Goal: Task Accomplishment & Management: Manage account settings

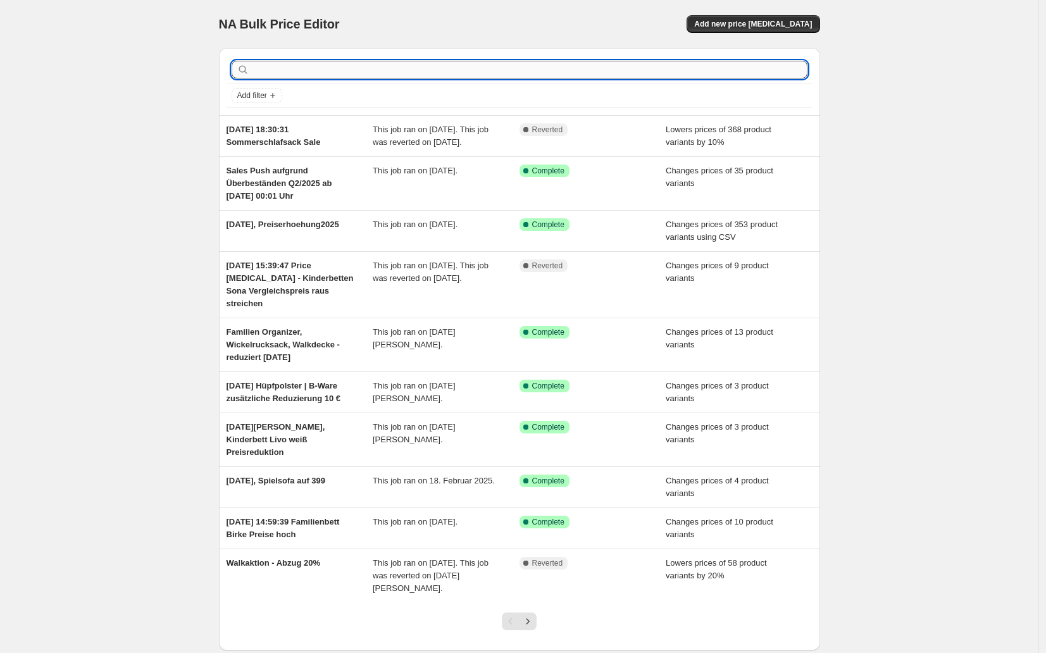
click at [298, 63] on input "text" at bounding box center [530, 70] width 556 height 18
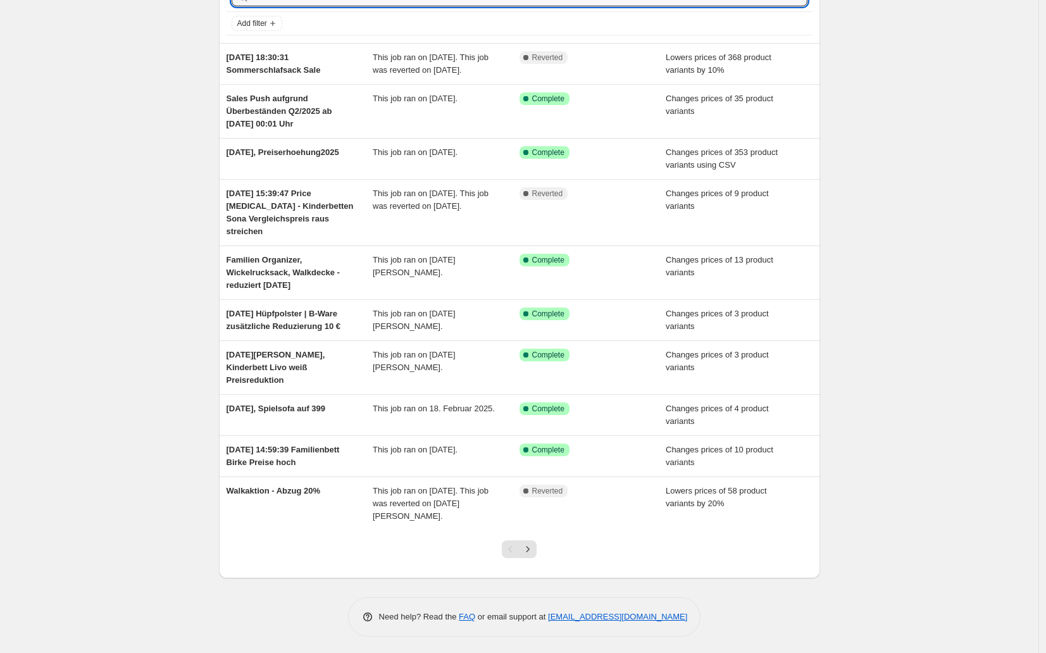
scroll to position [80, 0]
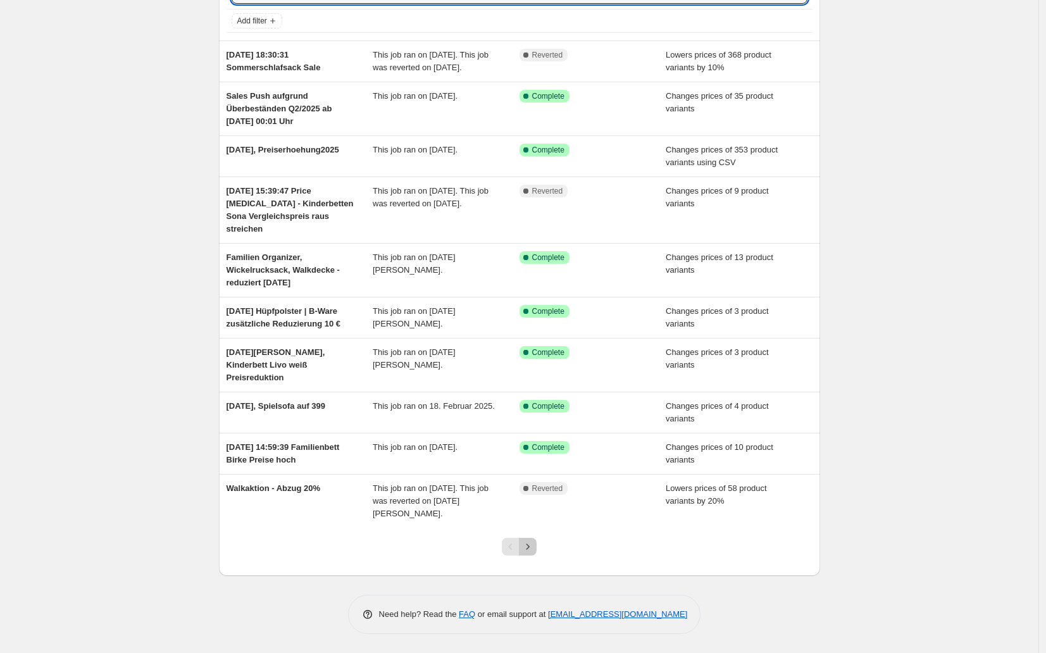
click at [534, 553] on icon "Next" at bounding box center [528, 547] width 13 height 13
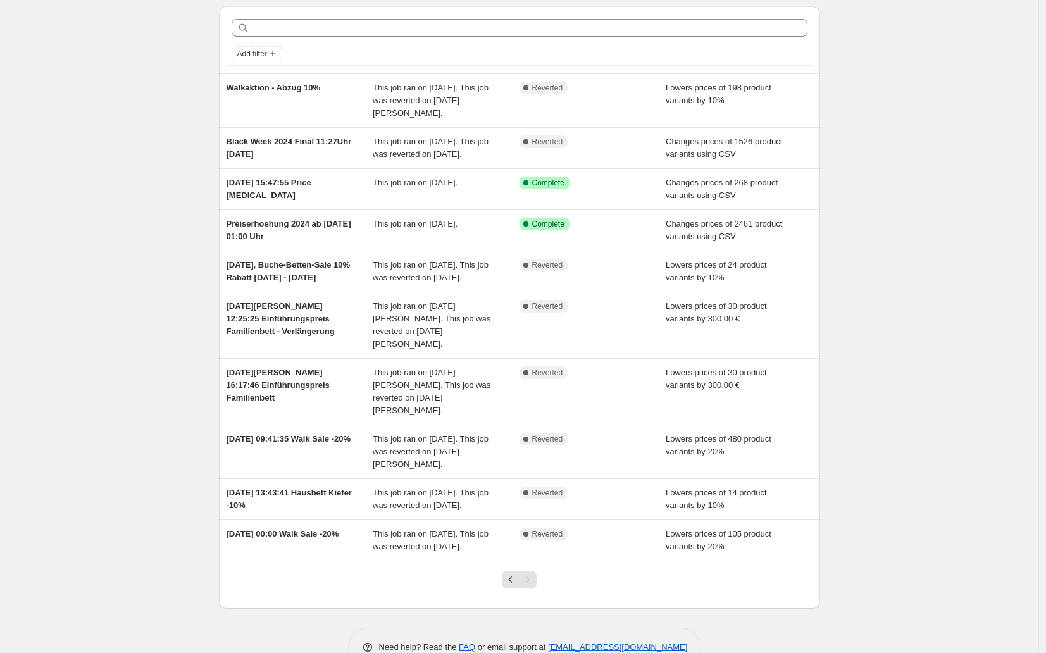
scroll to position [42, 0]
click at [146, 253] on div "NA Bulk Price Editor. This page is ready NA Bulk Price Editor Add new price [ME…" at bounding box center [519, 322] width 1039 height 728
click at [174, 52] on div "NA Bulk Price Editor. This page is ready NA Bulk Price Editor Add new price [ME…" at bounding box center [519, 322] width 1039 height 728
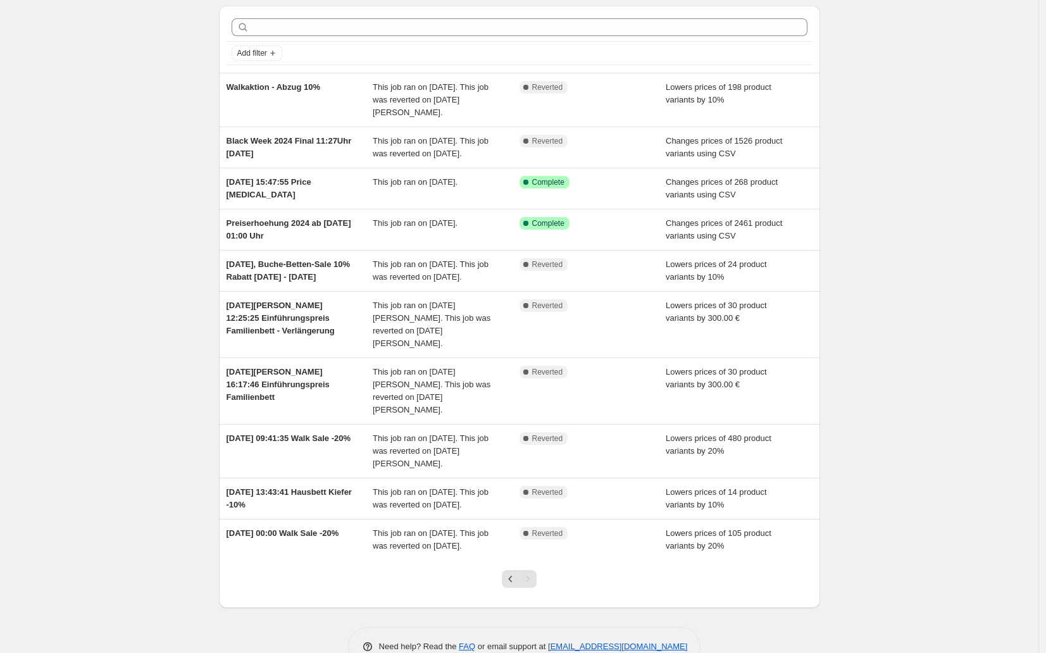
click at [174, 51] on div "NA Bulk Price Editor. This page is ready NA Bulk Price Editor Add new price [ME…" at bounding box center [519, 322] width 1039 height 728
click at [173, 56] on div "NA Bulk Price Editor. This page is ready NA Bulk Price Editor Add new price [ME…" at bounding box center [519, 322] width 1039 height 728
click at [905, 19] on div "NA Bulk Price Editor. This page is ready NA Bulk Price Editor Add new price [ME…" at bounding box center [519, 322] width 1039 height 728
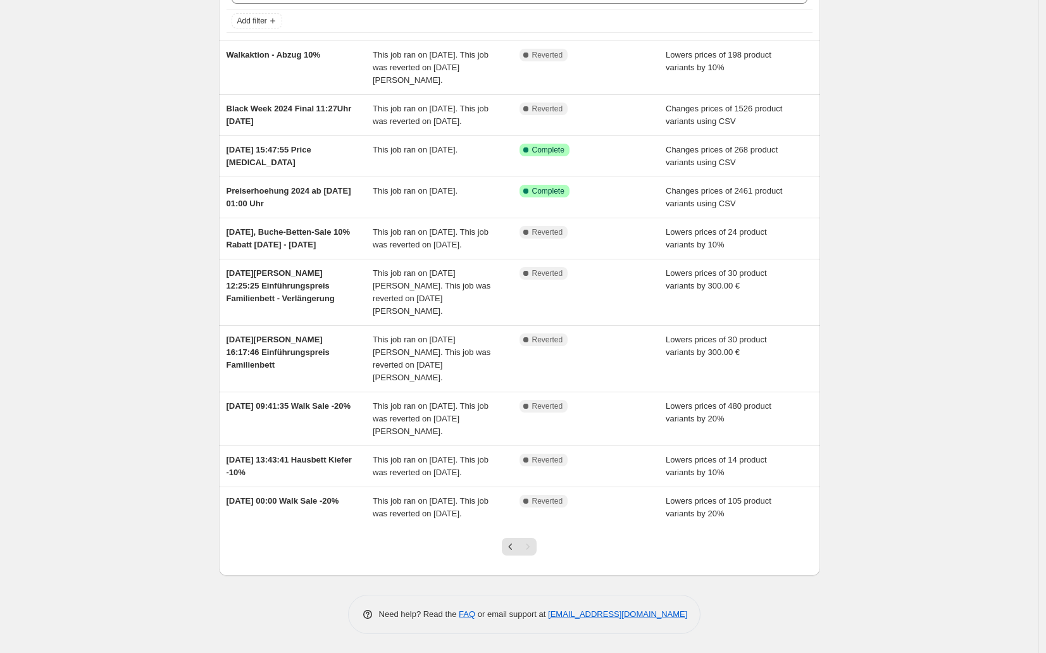
scroll to position [99, 0]
click at [113, 247] on div "NA Bulk Price Editor. This page is ready NA Bulk Price Editor Add new price [ME…" at bounding box center [519, 289] width 1039 height 728
click at [152, 364] on div "NA Bulk Price Editor. This page is ready NA Bulk Price Editor Add new price [ME…" at bounding box center [519, 289] width 1039 height 728
click at [101, 132] on div "NA Bulk Price Editor. This page is ready NA Bulk Price Editor Add new price [ME…" at bounding box center [519, 289] width 1039 height 728
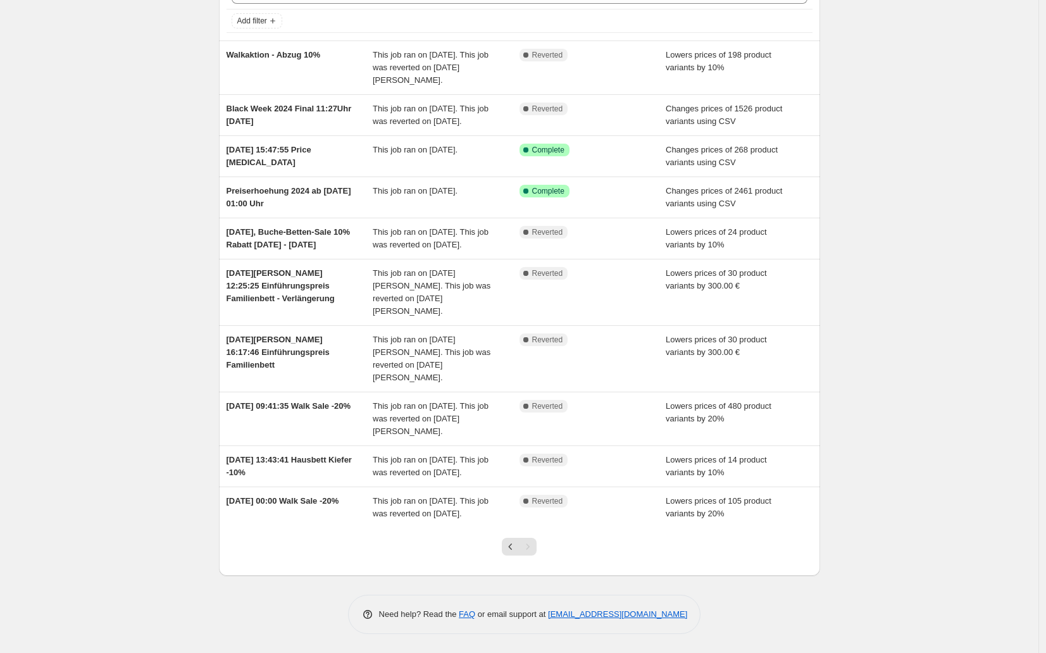
click at [101, 132] on div "NA Bulk Price Editor. This page is ready NA Bulk Price Editor Add new price [ME…" at bounding box center [519, 289] width 1039 height 728
click at [876, 332] on div "NA Bulk Price Editor. This page is ready NA Bulk Price Editor Add new price [ME…" at bounding box center [519, 289] width 1039 height 728
click at [151, 334] on div "NA Bulk Price Editor. This page is ready NA Bulk Price Editor Add new price [ME…" at bounding box center [519, 289] width 1039 height 728
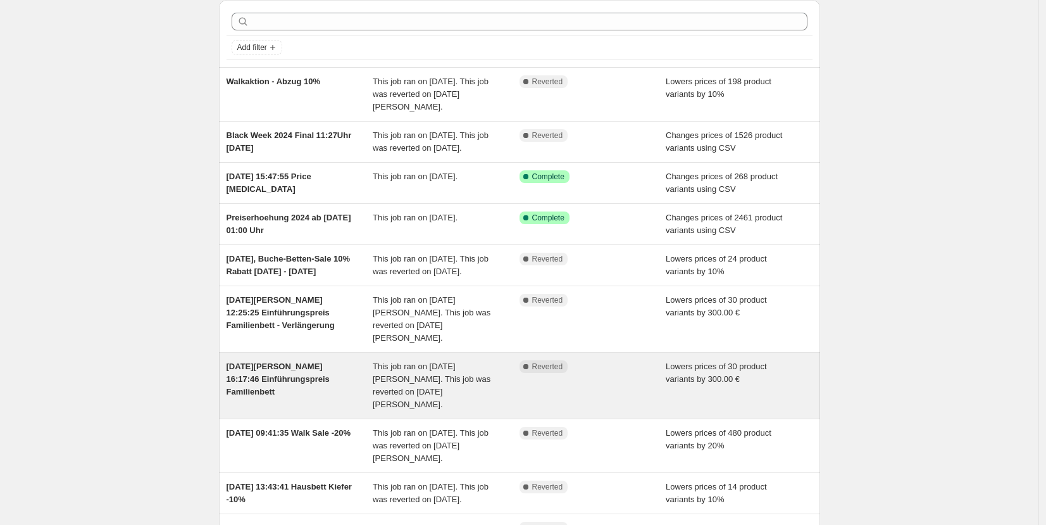
scroll to position [229, 0]
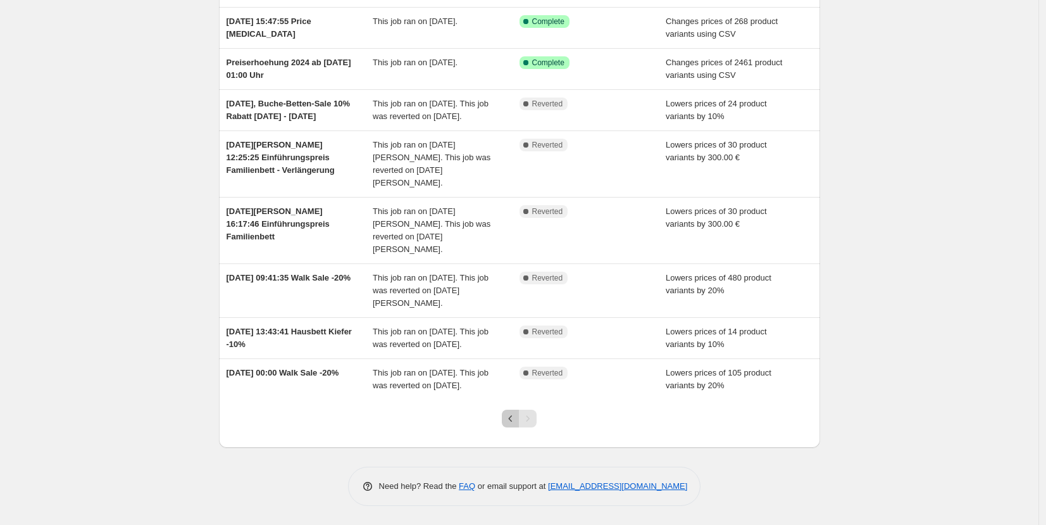
click at [511, 421] on icon "Previous" at bounding box center [511, 418] width 13 height 13
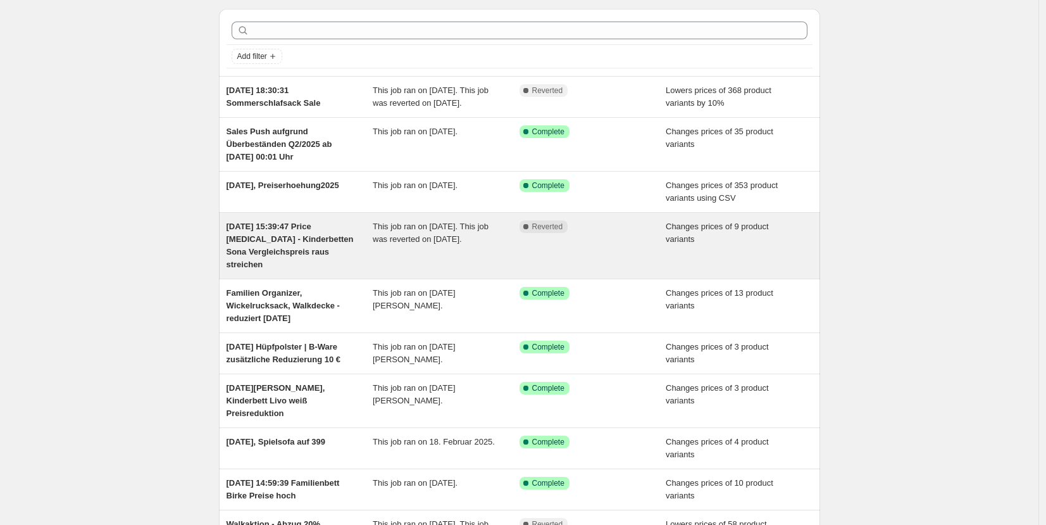
scroll to position [37, 0]
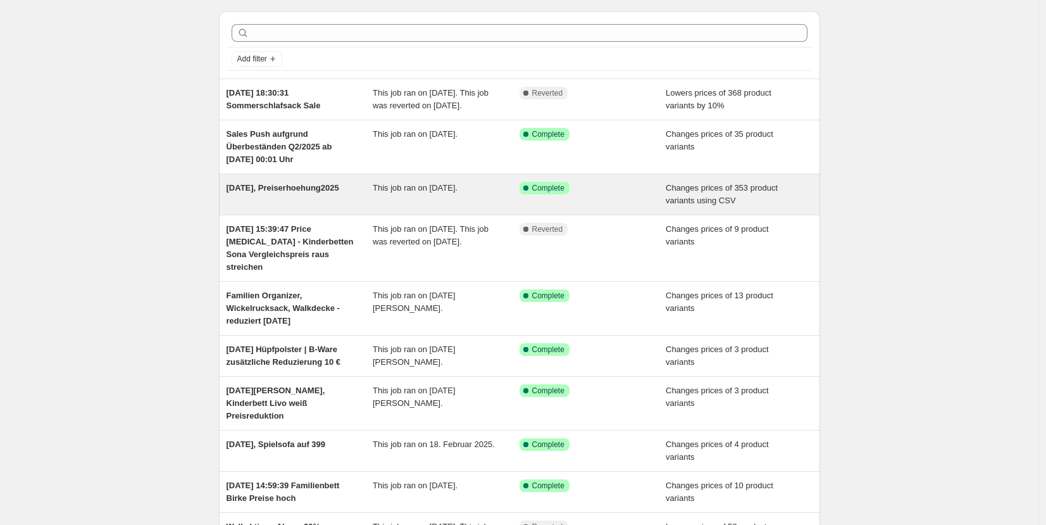
click at [641, 207] on div "Success Complete Complete" at bounding box center [593, 194] width 147 height 25
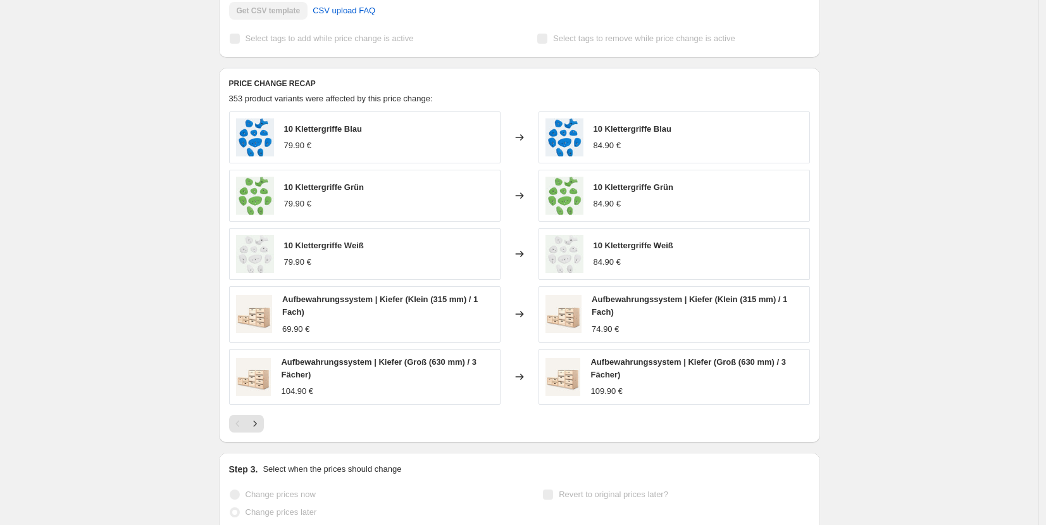
scroll to position [420, 0]
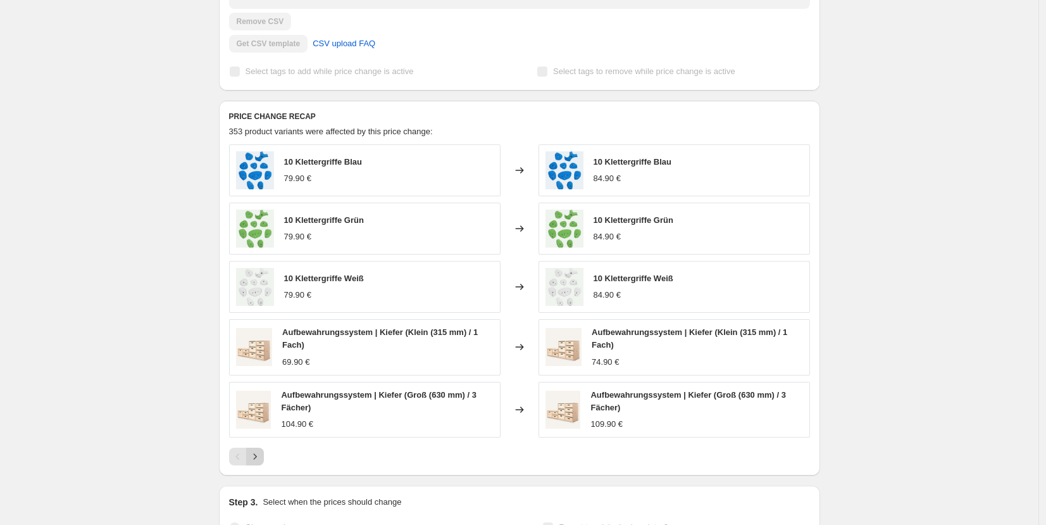
click at [264, 458] on button "Next" at bounding box center [255, 457] width 18 height 18
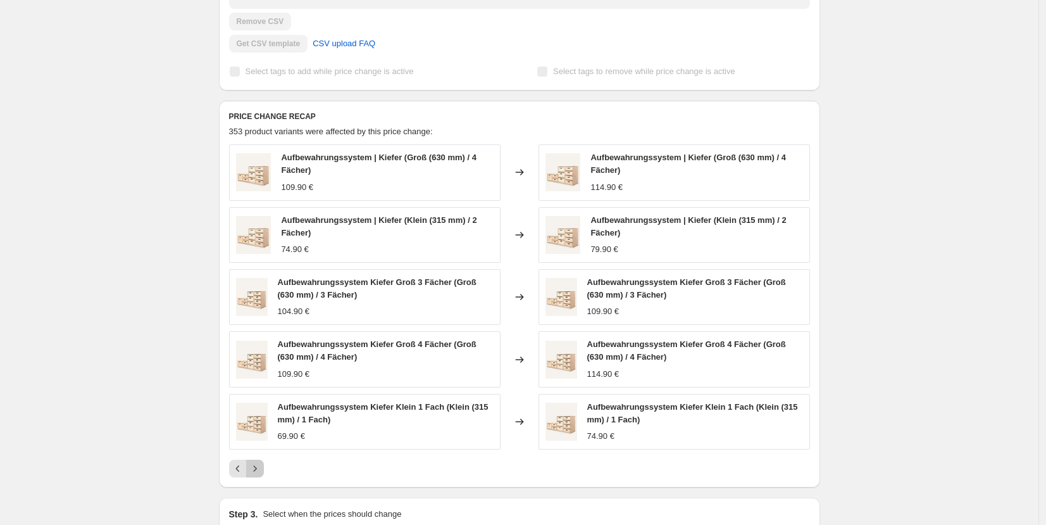
click at [261, 467] on icon "Next" at bounding box center [255, 468] width 13 height 13
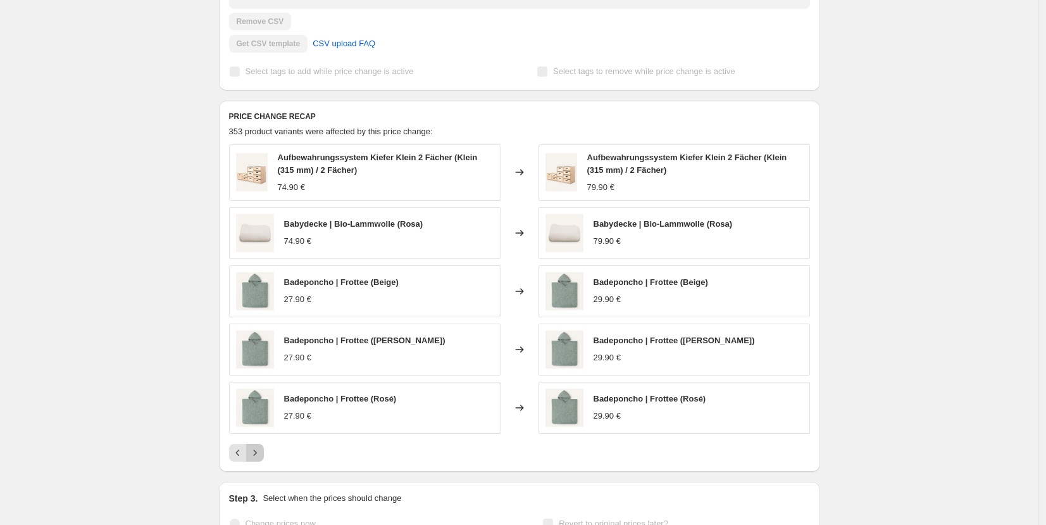
click at [261, 454] on icon "Next" at bounding box center [255, 452] width 13 height 13
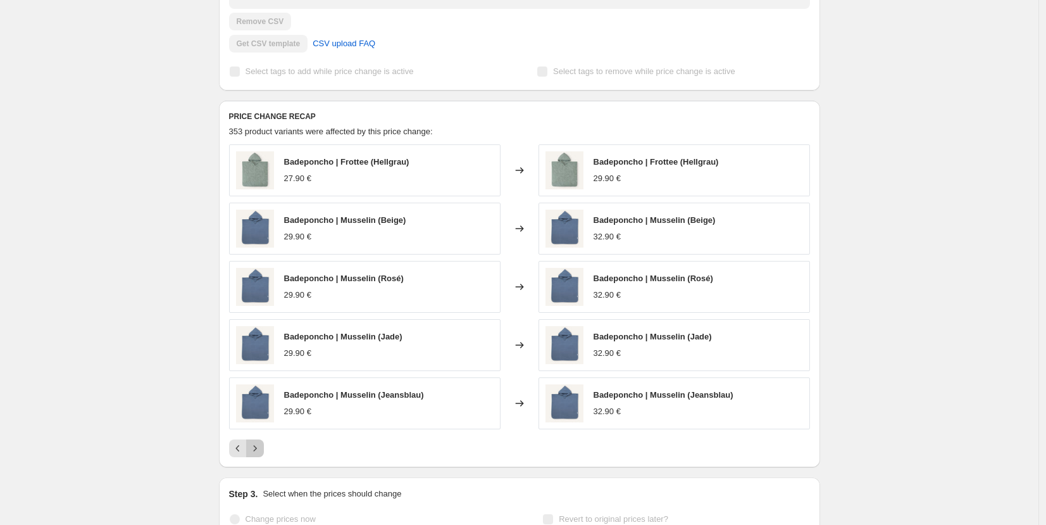
click at [262, 454] on button "Next" at bounding box center [255, 448] width 18 height 18
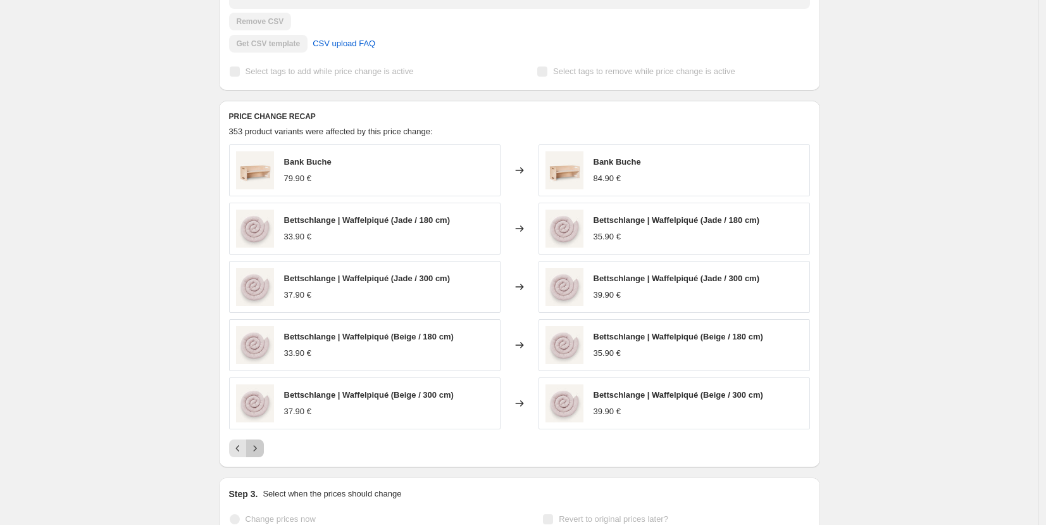
click at [256, 444] on icon "Next" at bounding box center [255, 448] width 13 height 13
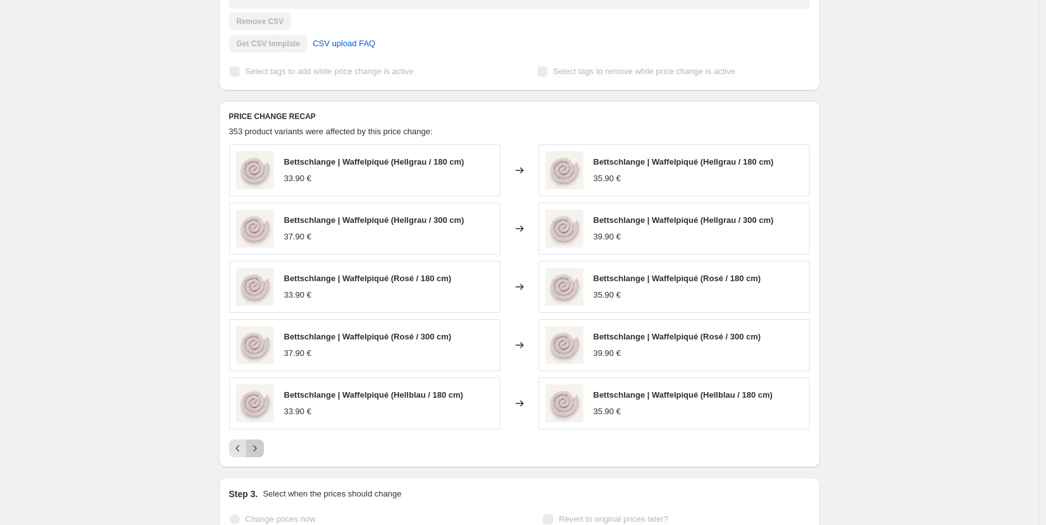
click at [256, 448] on icon "Next" at bounding box center [255, 448] width 13 height 13
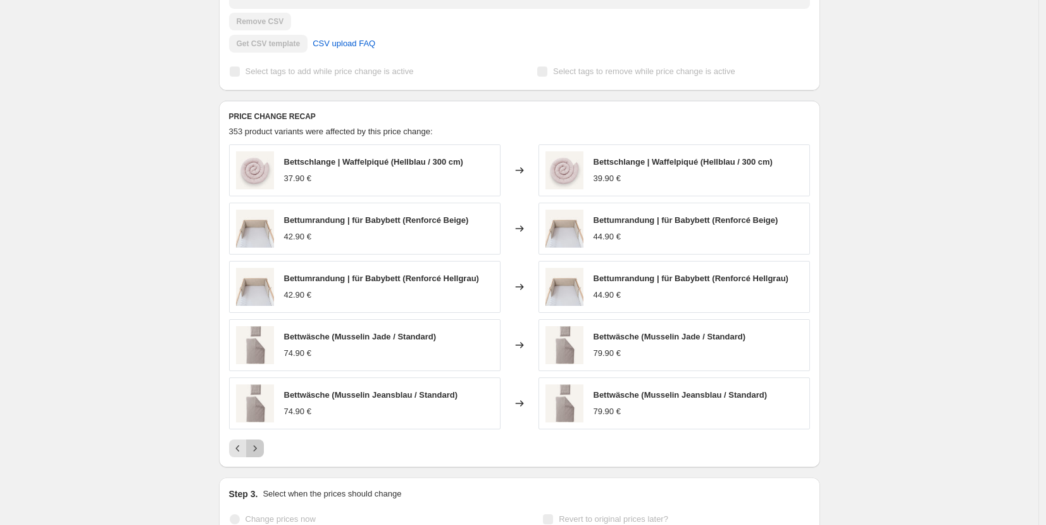
click at [256, 448] on icon "Next" at bounding box center [255, 448] width 13 height 13
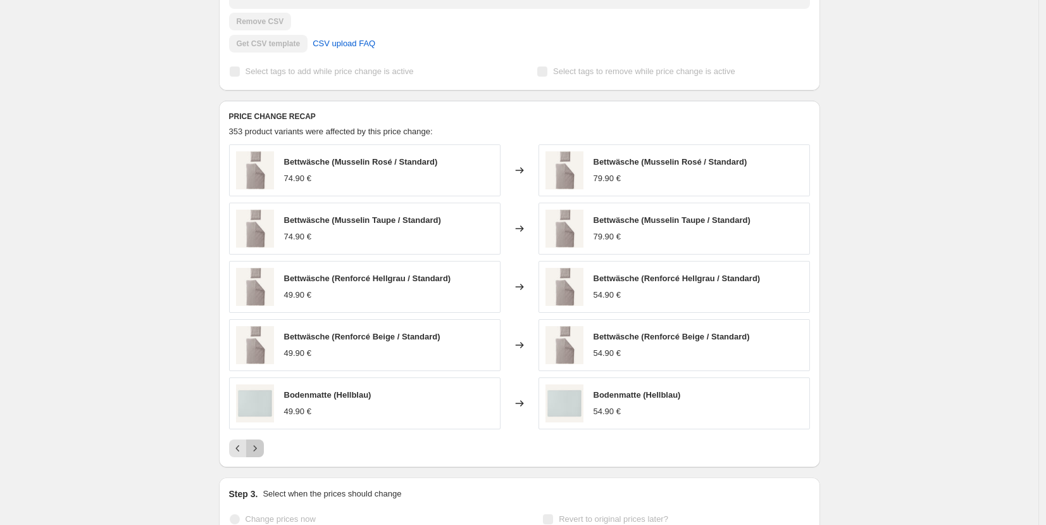
click at [256, 448] on icon "Next" at bounding box center [255, 448] width 13 height 13
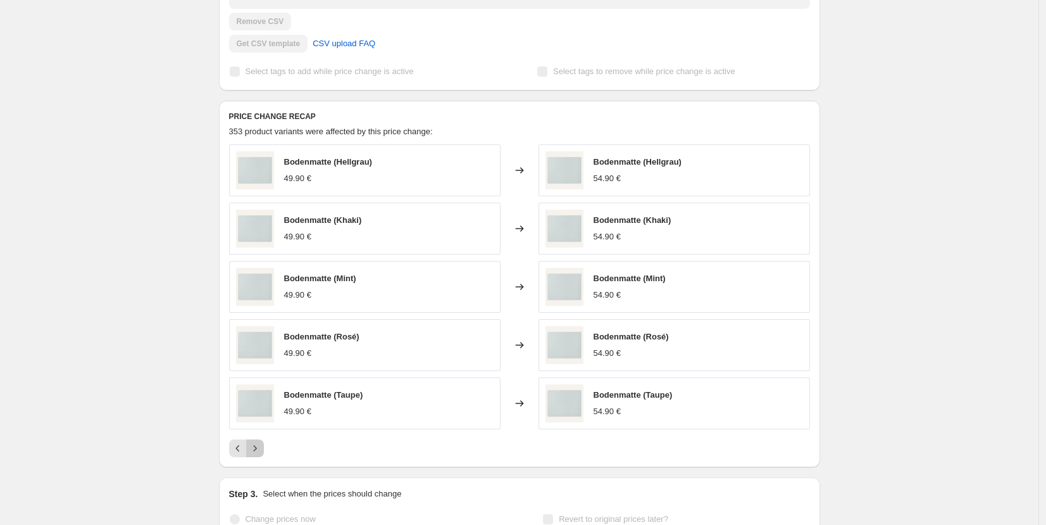
click at [256, 448] on icon "Next" at bounding box center [255, 448] width 13 height 13
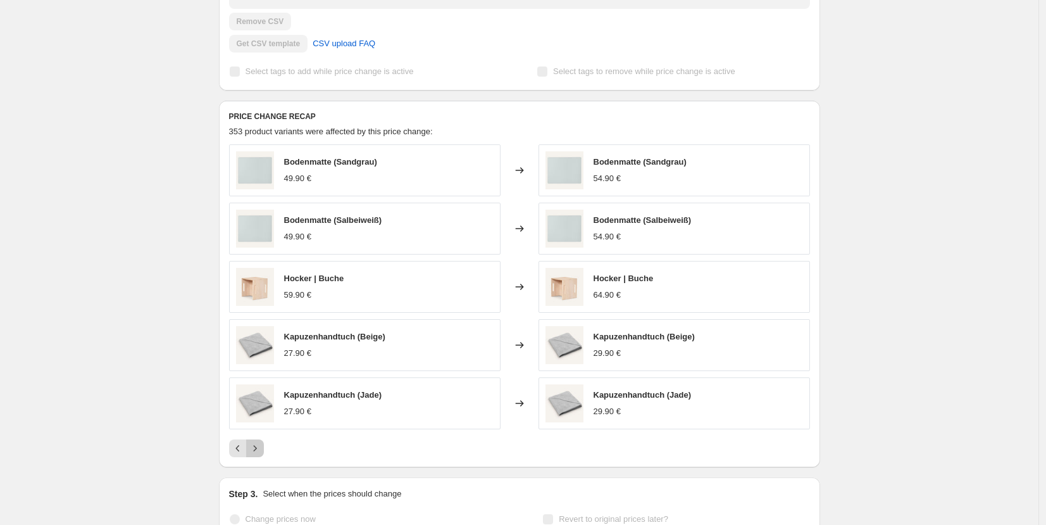
click at [256, 448] on icon "Next" at bounding box center [255, 448] width 13 height 13
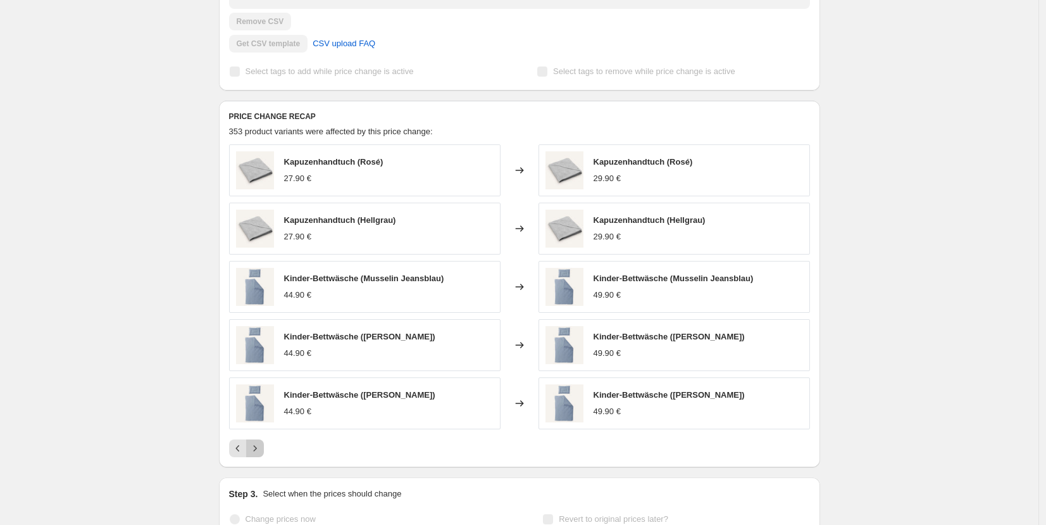
click at [256, 449] on icon "Next" at bounding box center [255, 448] width 13 height 13
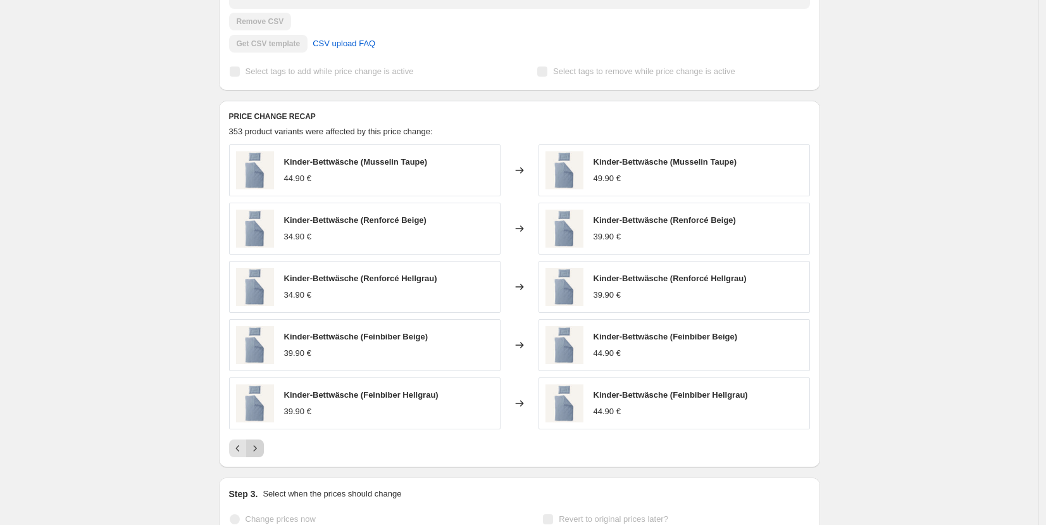
click at [257, 448] on icon "Next" at bounding box center [255, 448] width 13 height 13
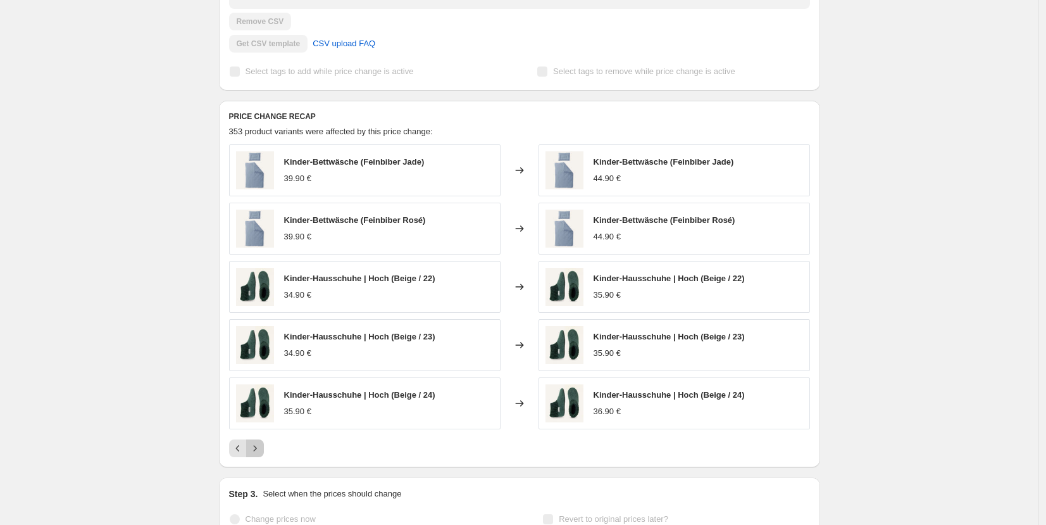
click at [258, 448] on icon "Next" at bounding box center [255, 448] width 13 height 13
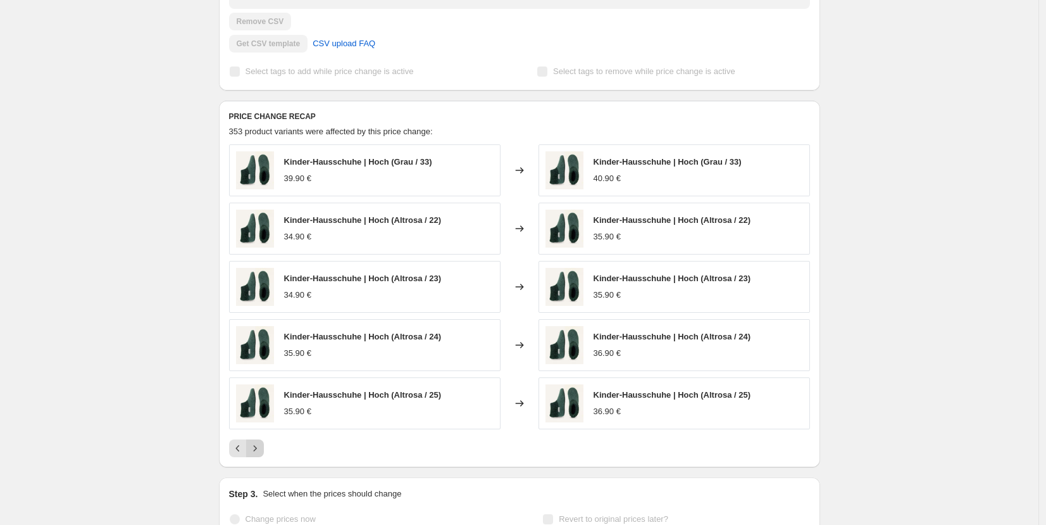
click at [258, 448] on icon "Next" at bounding box center [255, 448] width 13 height 13
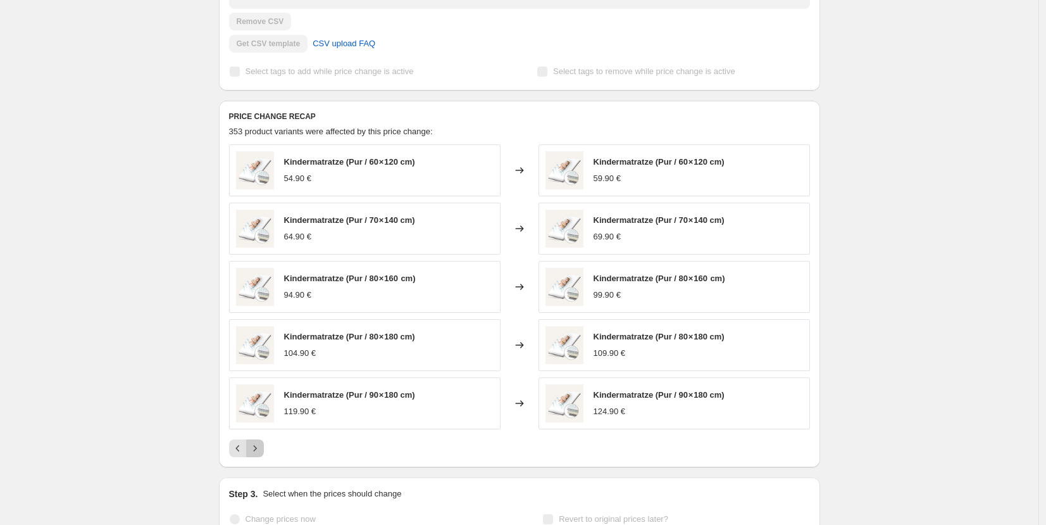
click at [258, 448] on icon "Next" at bounding box center [255, 448] width 13 height 13
click at [243, 449] on icon "Previous" at bounding box center [238, 448] width 13 height 13
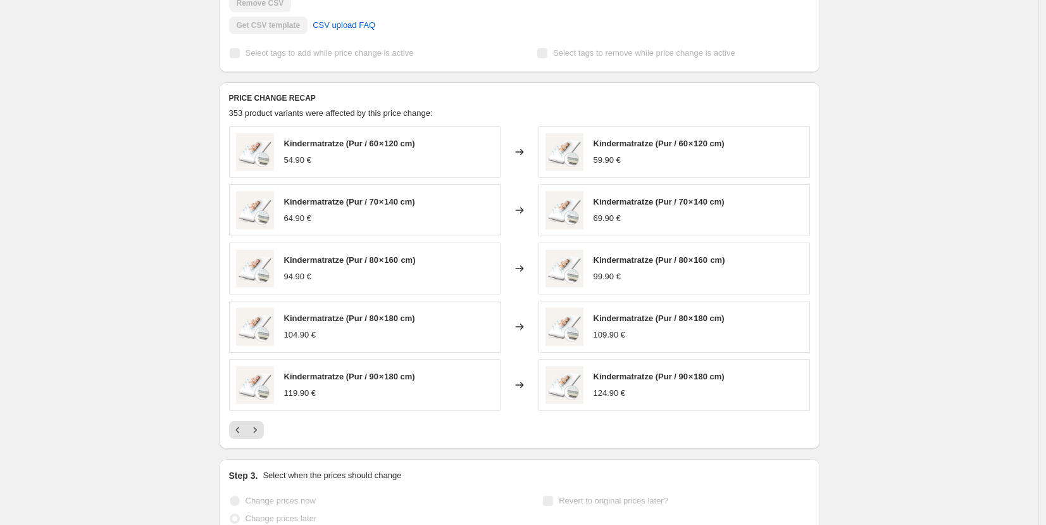
scroll to position [432, 0]
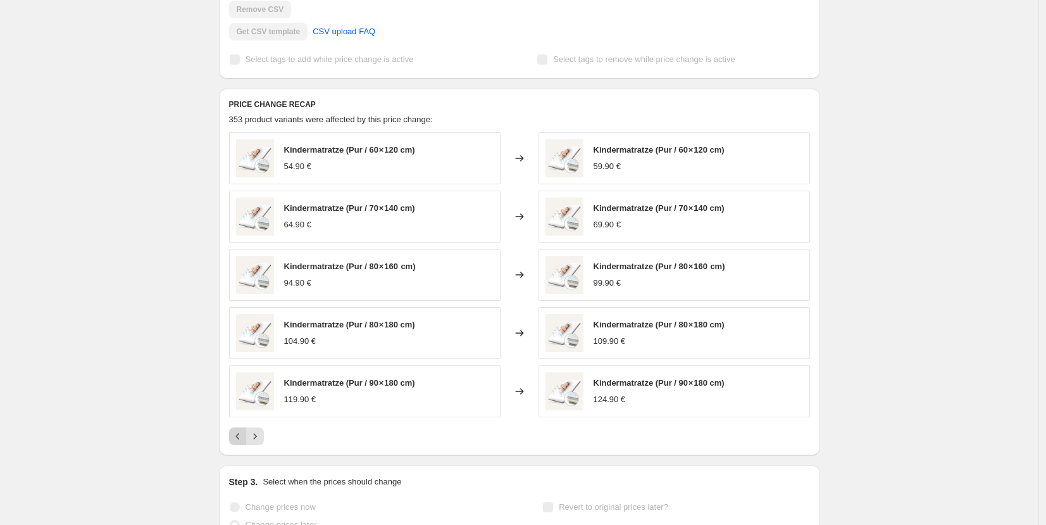
click at [241, 432] on icon "Previous" at bounding box center [238, 436] width 13 height 13
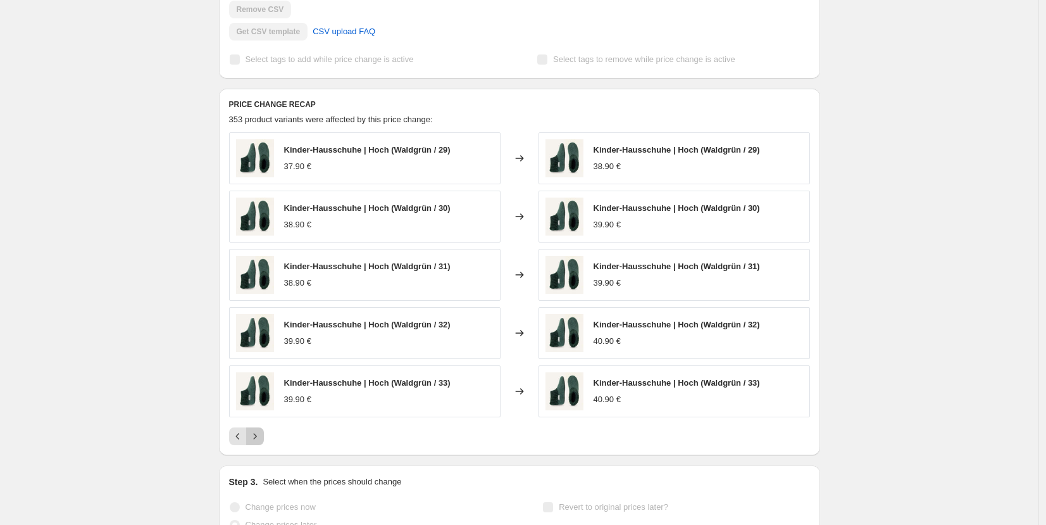
click at [255, 433] on icon "Next" at bounding box center [255, 436] width 13 height 13
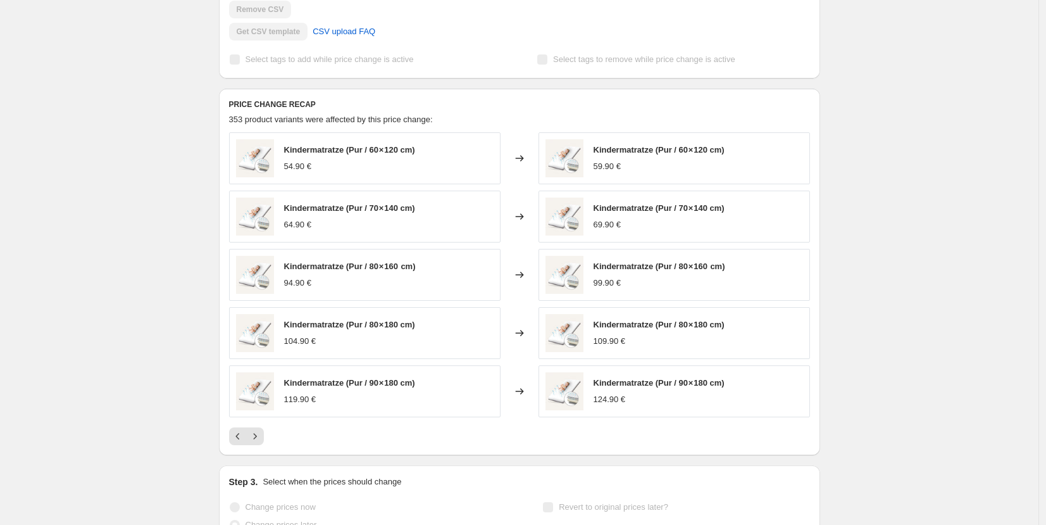
click at [294, 436] on div at bounding box center [519, 436] width 581 height 18
click at [261, 437] on icon "Next" at bounding box center [255, 436] width 13 height 13
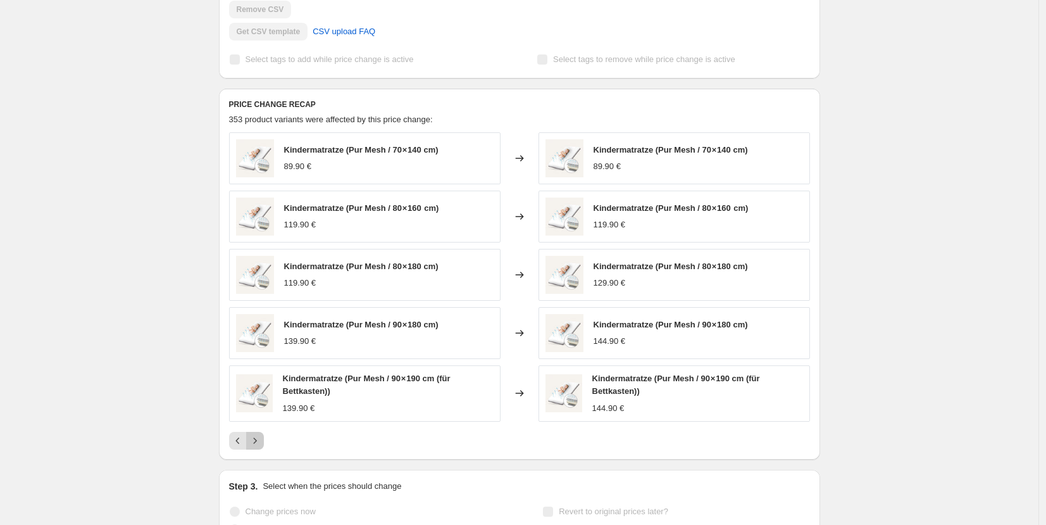
click at [261, 438] on icon "Next" at bounding box center [255, 440] width 13 height 13
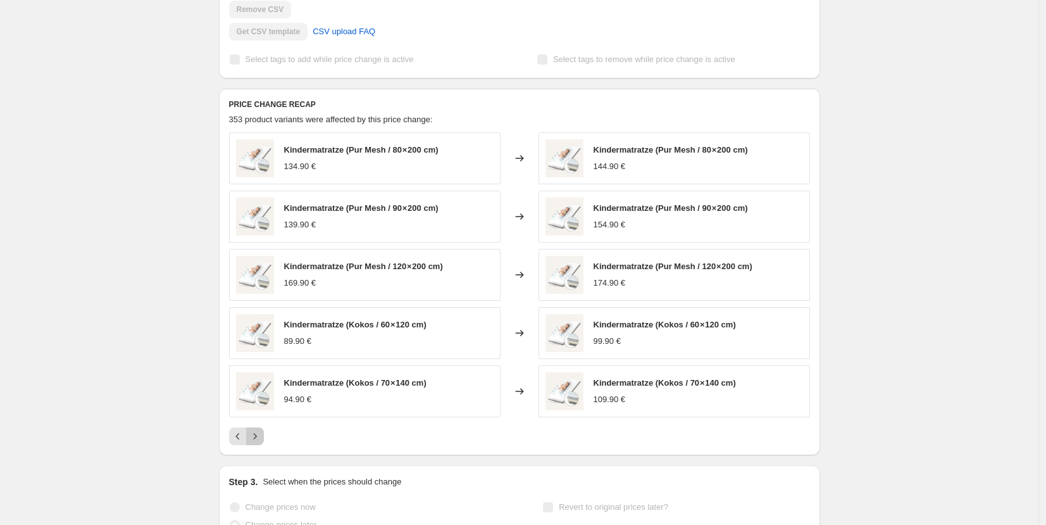
click at [261, 438] on icon "Next" at bounding box center [255, 436] width 13 height 13
click at [261, 440] on icon "Next" at bounding box center [255, 436] width 13 height 13
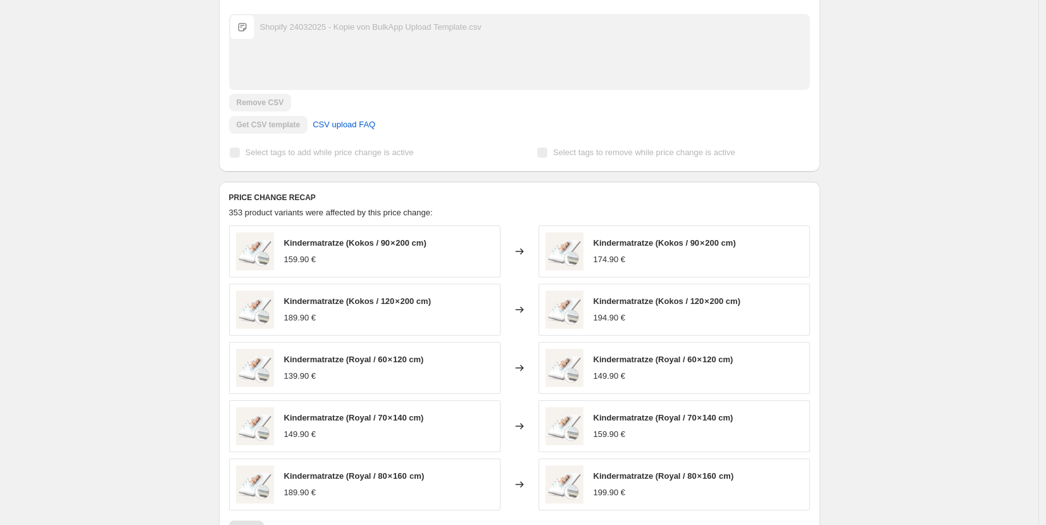
scroll to position [0, 0]
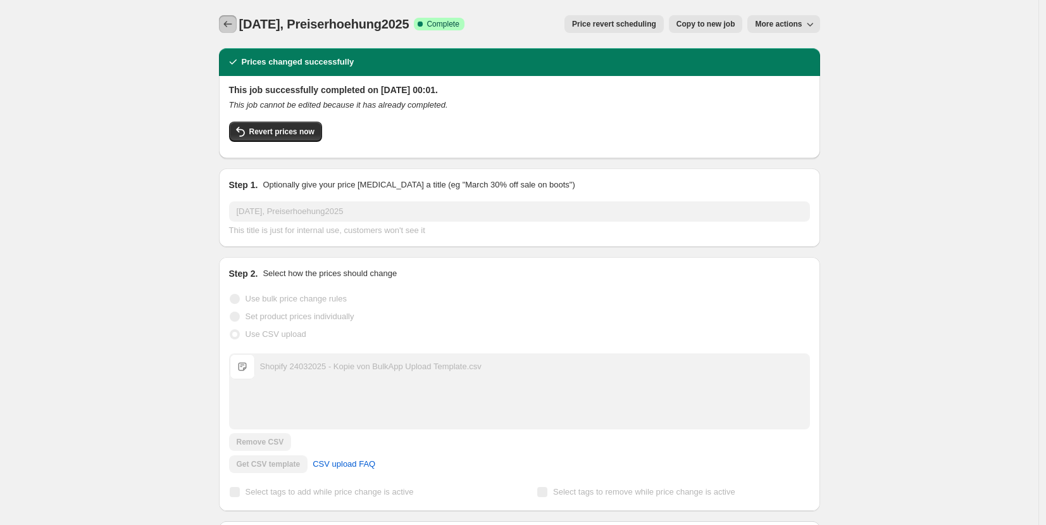
click at [234, 19] on icon "Price change jobs" at bounding box center [228, 24] width 13 height 13
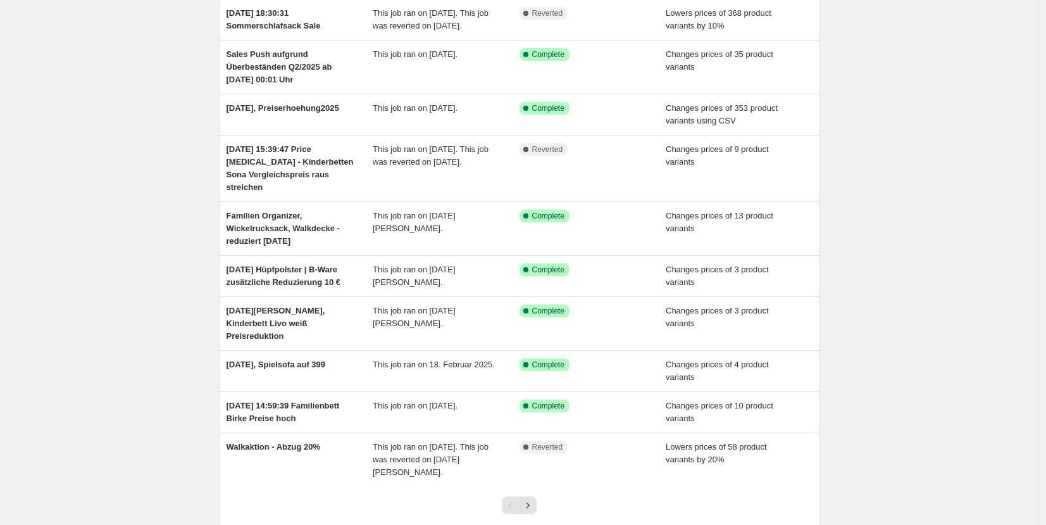
scroll to position [216, 0]
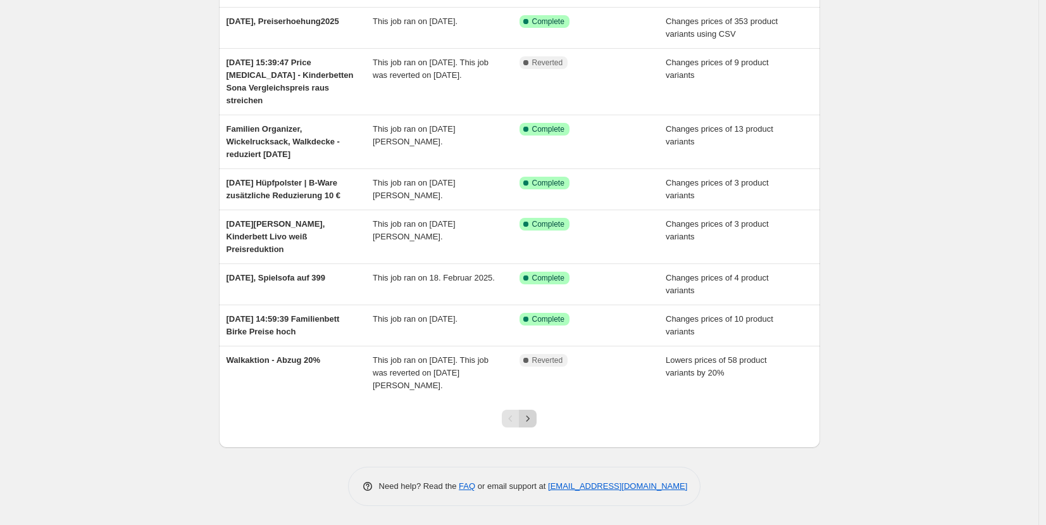
click at [537, 418] on button "Next" at bounding box center [528, 419] width 18 height 18
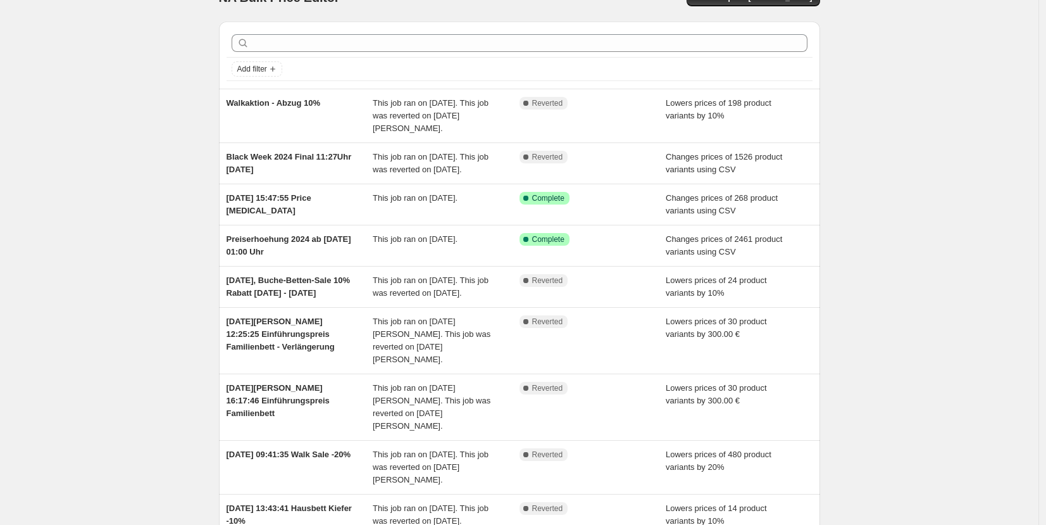
scroll to position [77, 0]
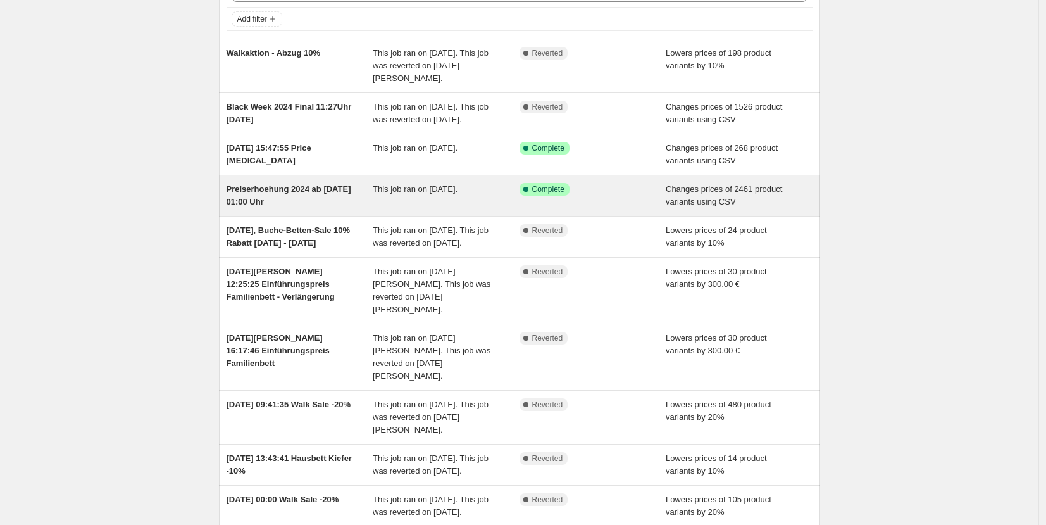
click at [334, 208] on div "Preiserhoehung 2024 ab [DATE] 01:00 Uhr" at bounding box center [300, 195] width 147 height 25
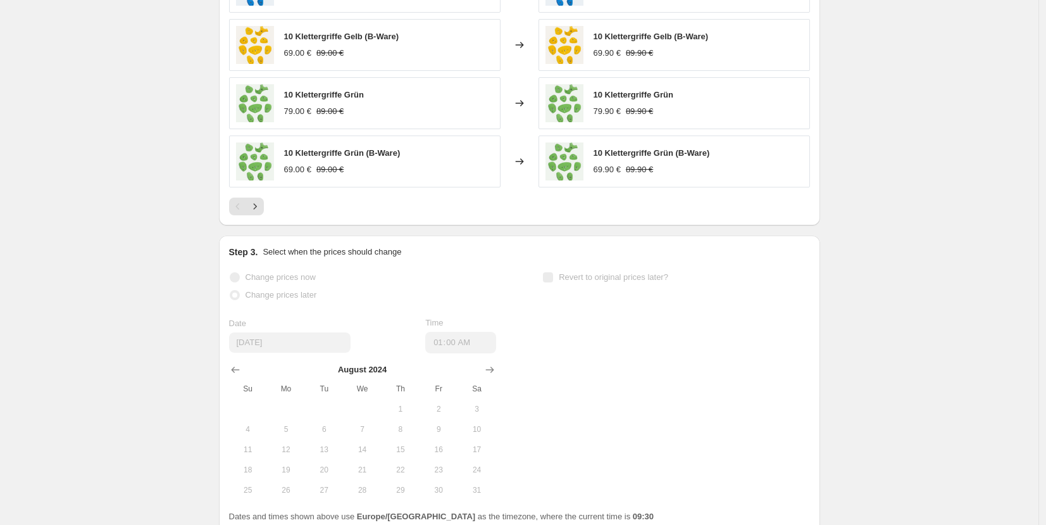
scroll to position [489, 0]
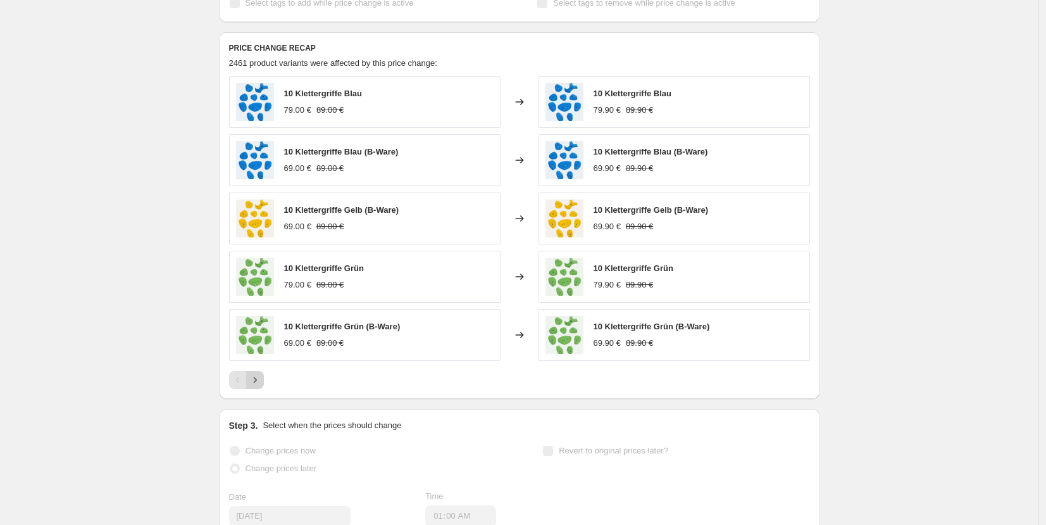
click at [264, 382] on button "Next" at bounding box center [255, 380] width 18 height 18
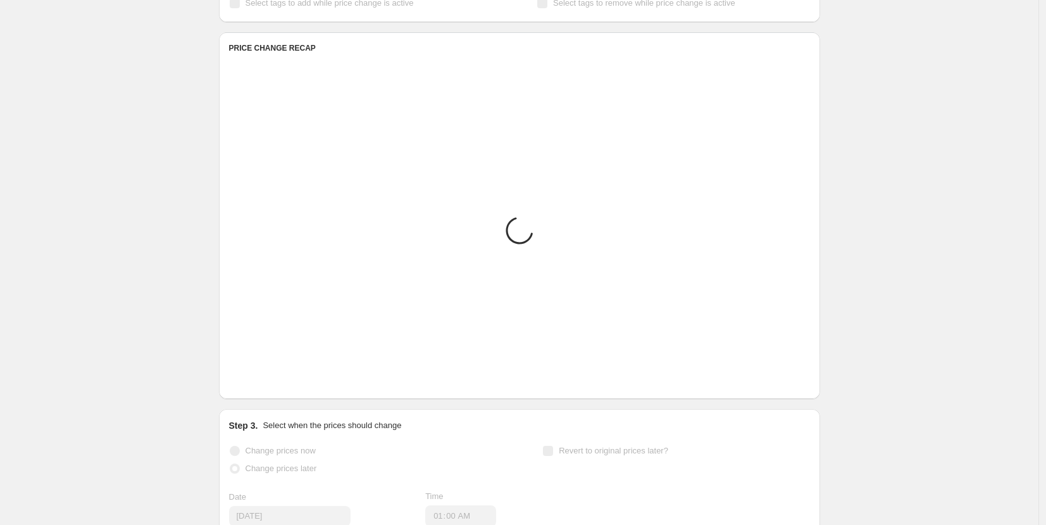
click at [264, 381] on button "Next" at bounding box center [255, 380] width 18 height 18
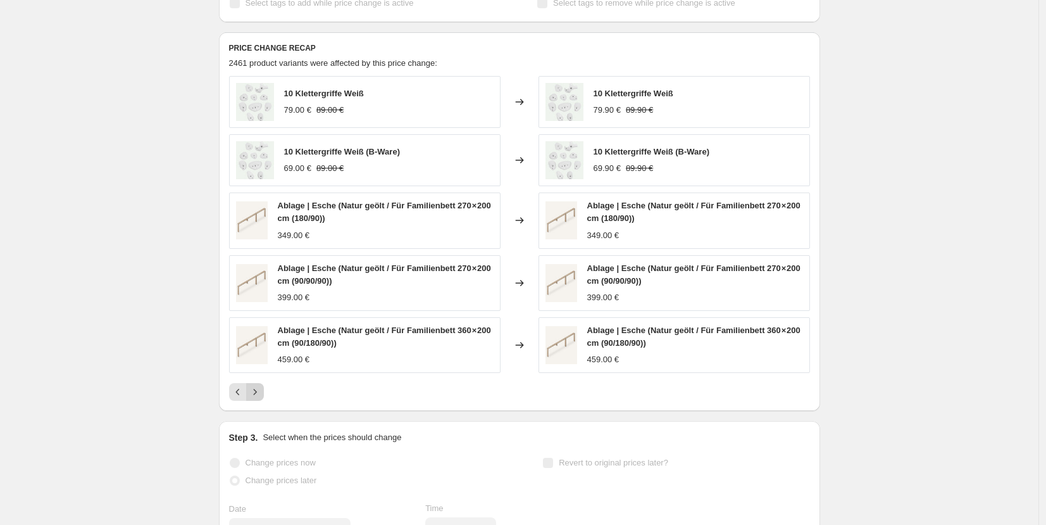
click at [265, 381] on div "10 Klettergriffe Weiß 79.00 € 89.00 € Changed to 10 Klettergriffe Weiß 79.90 € …" at bounding box center [519, 238] width 581 height 325
click at [264, 395] on button "Next" at bounding box center [255, 392] width 18 height 18
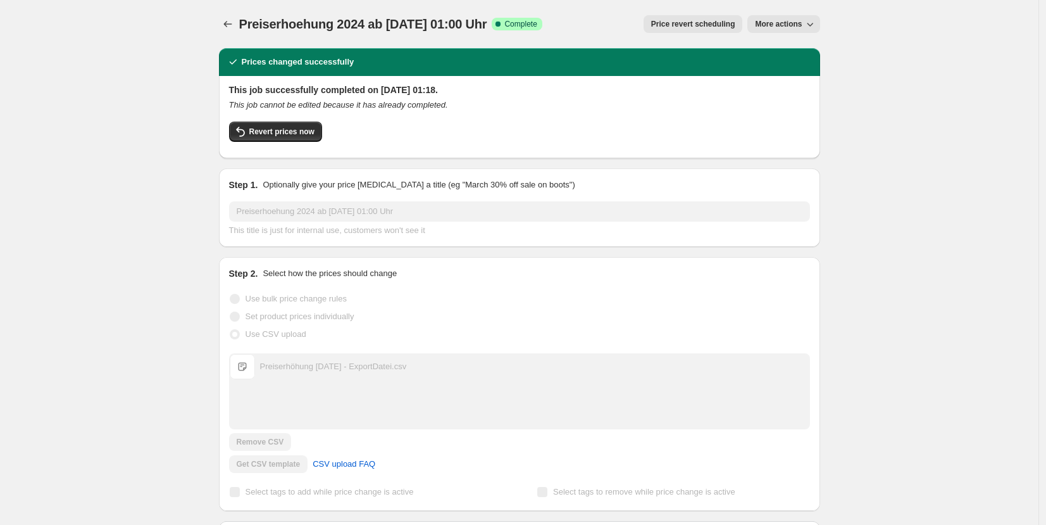
scroll to position [2, 0]
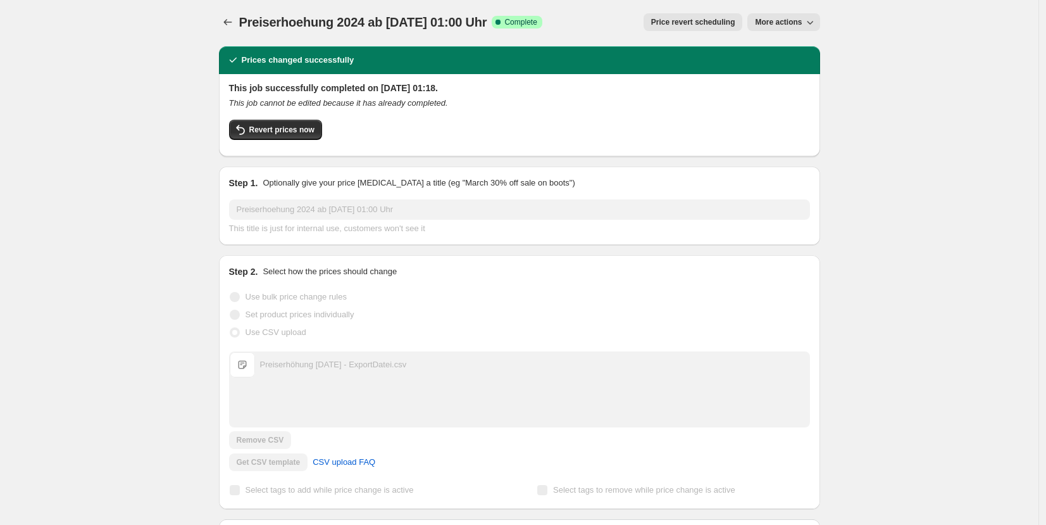
click at [802, 21] on span "More actions" at bounding box center [778, 22] width 47 height 10
click at [803, 67] on span "Export Recap CSV" at bounding box center [792, 69] width 69 height 9
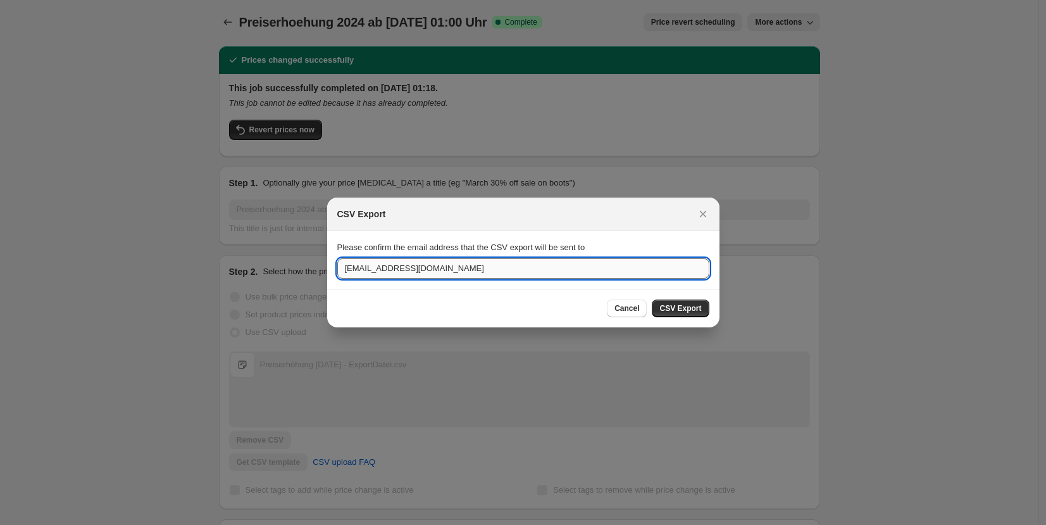
click at [464, 272] on input "[EMAIL_ADDRESS][DOMAIN_NAME]" at bounding box center [523, 268] width 372 height 20
click at [334, 269] on section "Please confirm the email address that the CSV export will be sent to [EMAIL_ADD…" at bounding box center [523, 259] width 392 height 57
click at [349, 267] on input "[EMAIL_ADDRESS][DOMAIN_NAME]" at bounding box center [523, 268] width 372 height 20
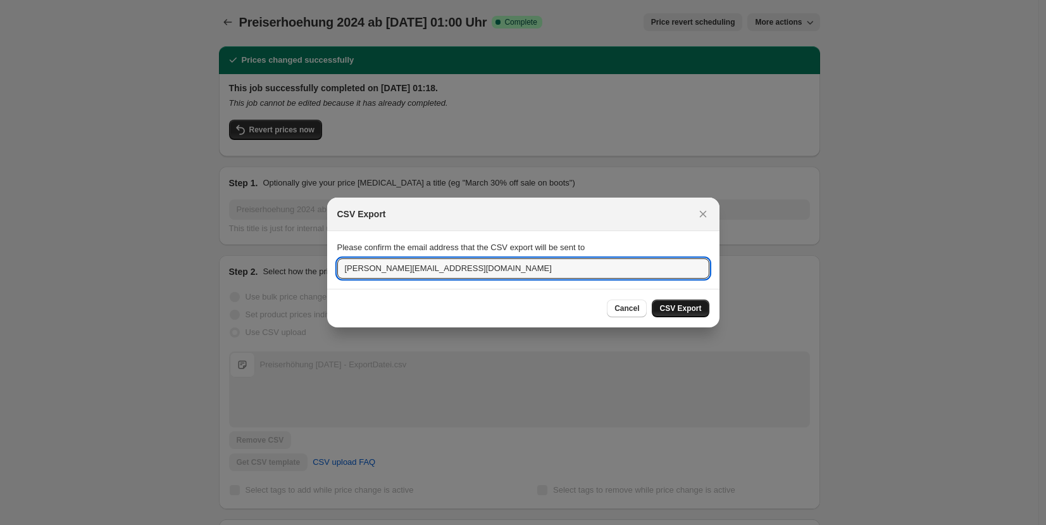
type input "[PERSON_NAME][EMAIL_ADDRESS][DOMAIN_NAME]"
click at [693, 308] on span "CSV Export" at bounding box center [681, 308] width 42 height 10
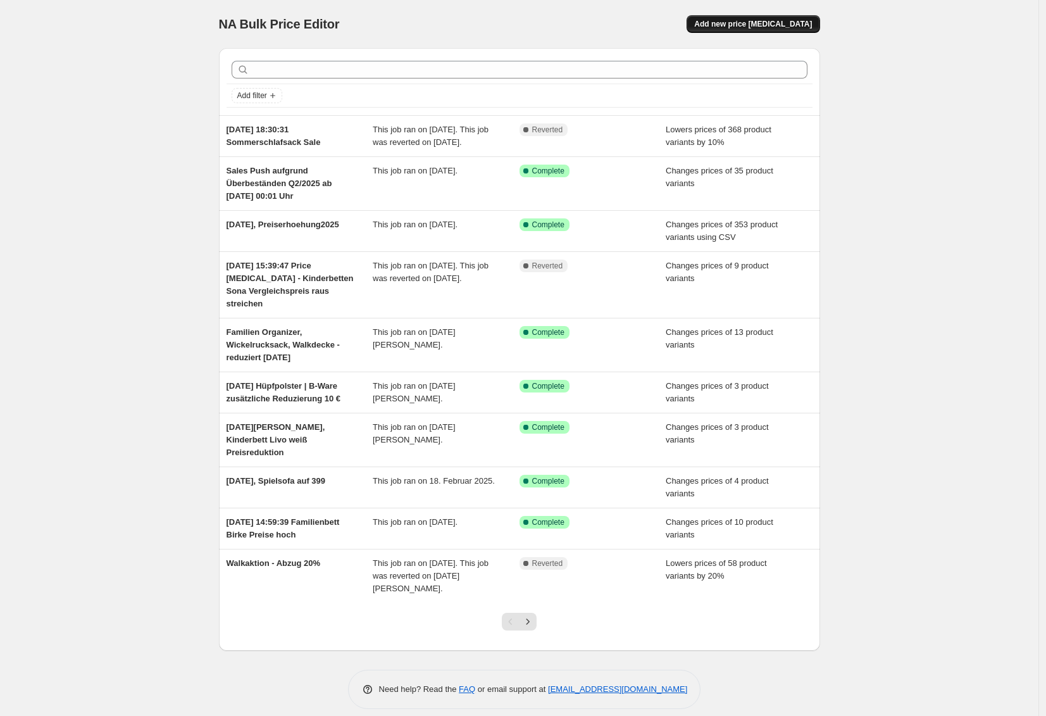
click at [758, 25] on span "Add new price [MEDICAL_DATA]" at bounding box center [753, 24] width 118 height 10
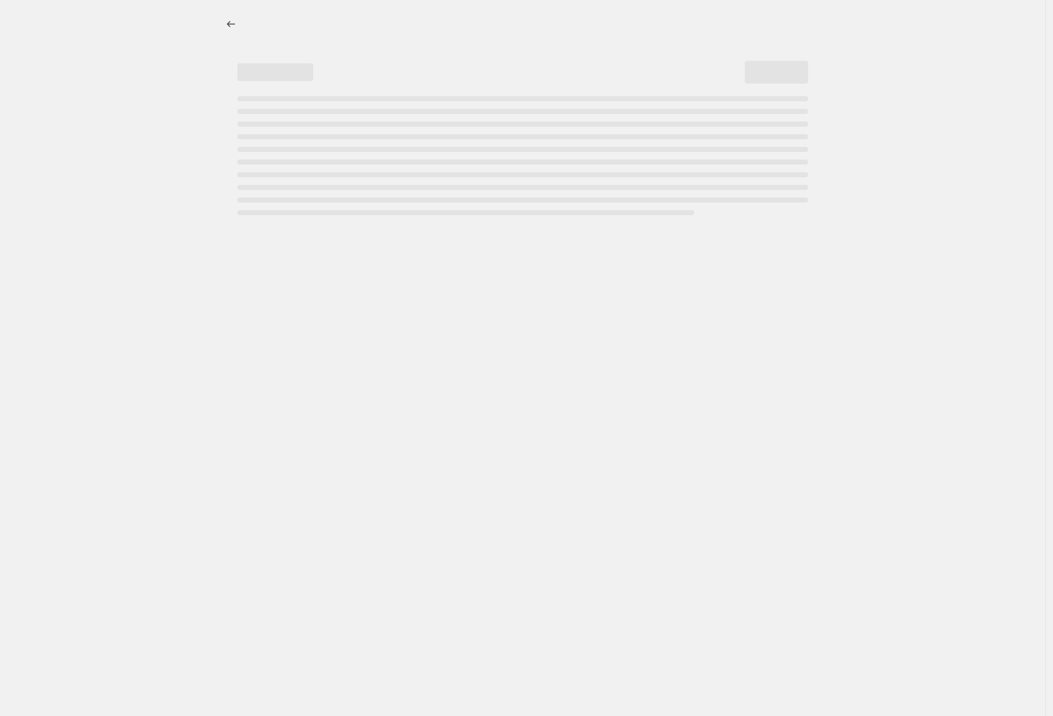
select select "percentage"
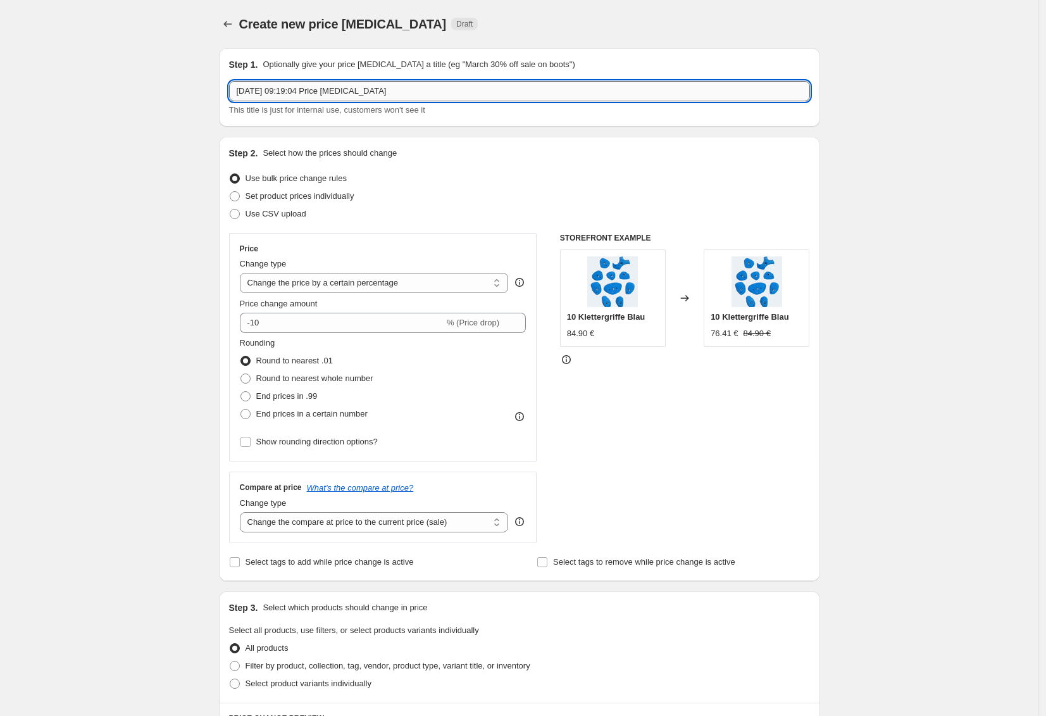
click at [343, 87] on input "[DATE] 09:19:04 Price [MEDICAL_DATA]" at bounding box center [519, 91] width 581 height 20
click at [456, 89] on input "[DATE] 09:19:04 Price [MEDICAL_DATA]" at bounding box center [519, 91] width 581 height 20
drag, startPoint x: 304, startPoint y: 88, endPoint x: 466, endPoint y: 101, distance: 162.6
click at [466, 101] on div "[DATE] 09:19:04 Price [MEDICAL_DATA] This title is just for internal use, custo…" at bounding box center [519, 98] width 581 height 35
type input "[DATE], Textil Preiserhöhung"
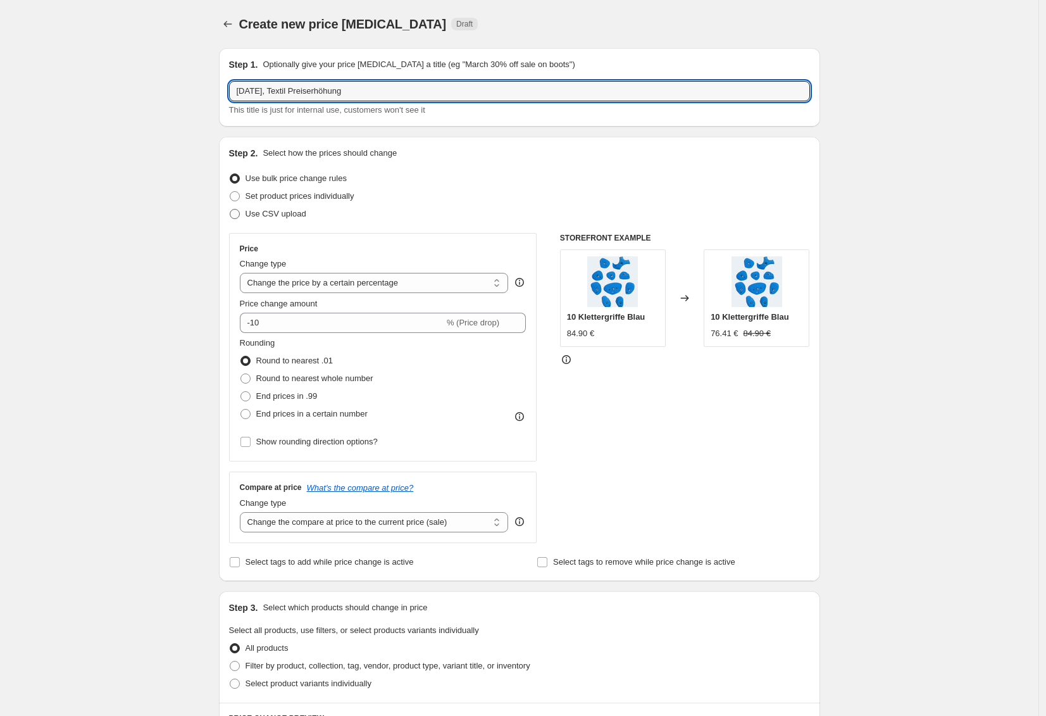
click at [279, 218] on span "Use CSV upload" at bounding box center [276, 213] width 61 height 9
click at [230, 210] on input "Use CSV upload" at bounding box center [230, 209] width 1 height 1
radio input "true"
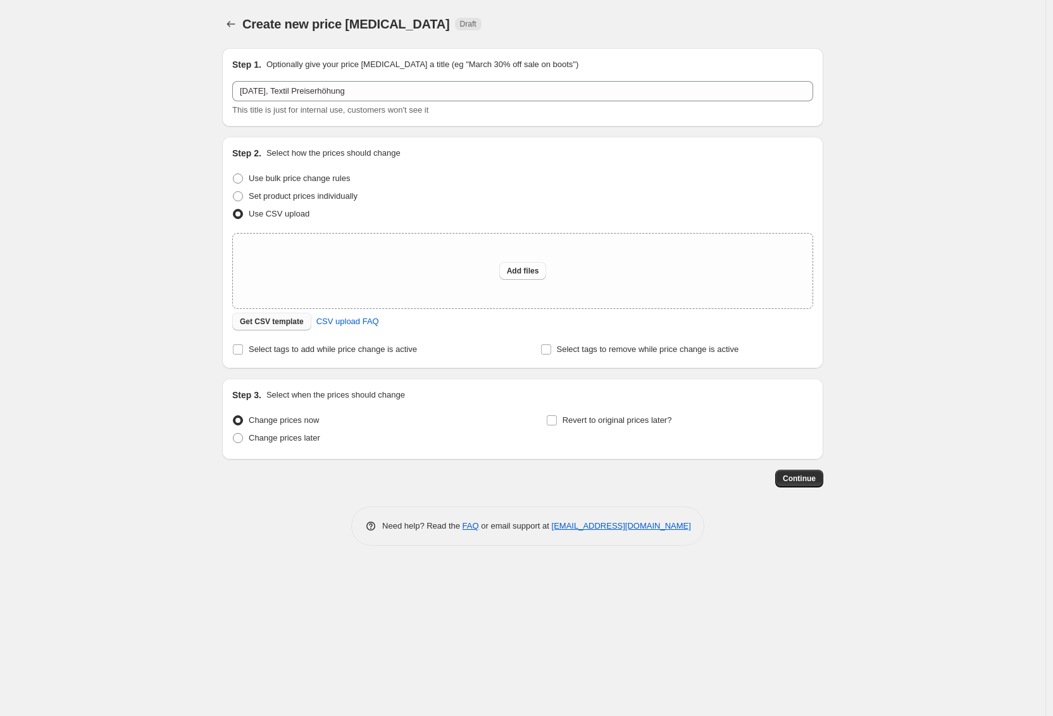
click at [265, 325] on span "Get CSV template" at bounding box center [272, 322] width 64 height 10
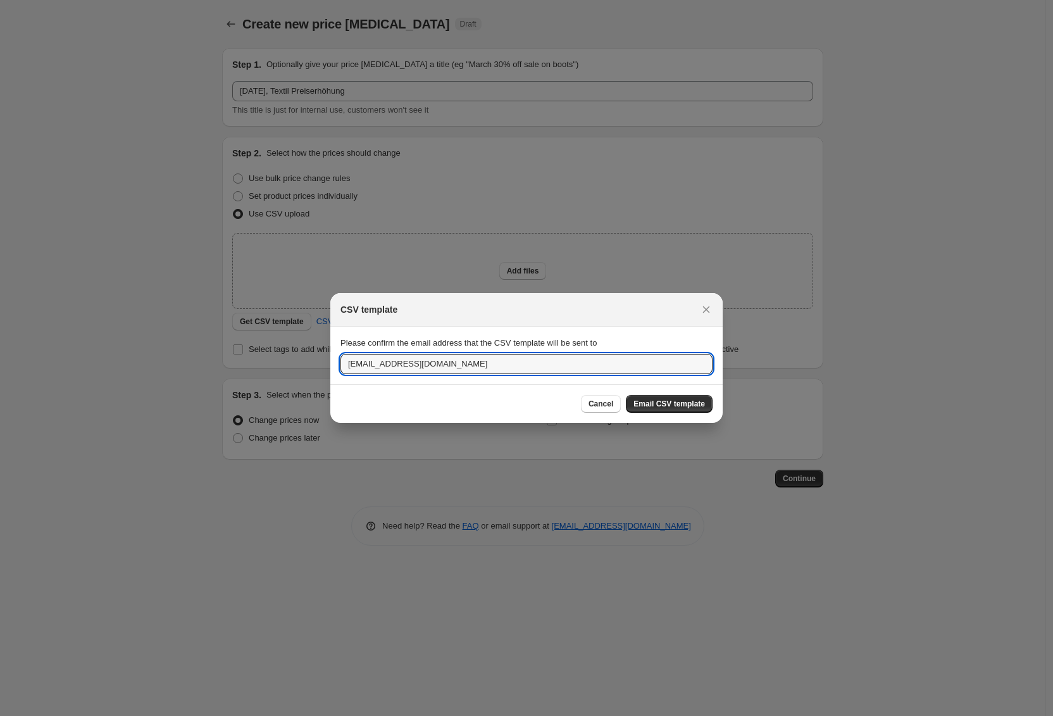
drag, startPoint x: 365, startPoint y: 363, endPoint x: 338, endPoint y: 363, distance: 27.2
click at [338, 363] on section "Please confirm the email address that the CSV template will be sent to [EMAIL_A…" at bounding box center [526, 355] width 392 height 57
drag, startPoint x: 410, startPoint y: 361, endPoint x: 449, endPoint y: 358, distance: 39.4
click at [449, 358] on input "[PERSON_NAME][EMAIL_ADDRESS][DOMAIN_NAME]" at bounding box center [527, 364] width 372 height 20
type input "[PERSON_NAME][EMAIL_ADDRESS][DOMAIN_NAME]"
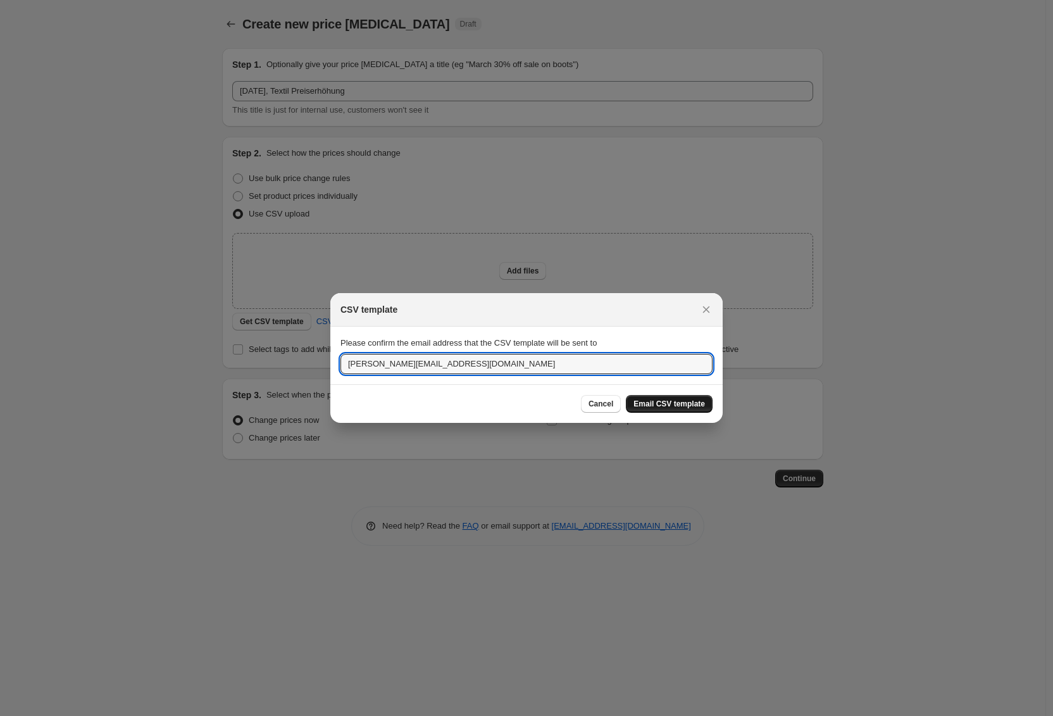
click at [670, 402] on span "Email CSV template" at bounding box center [670, 404] width 72 height 10
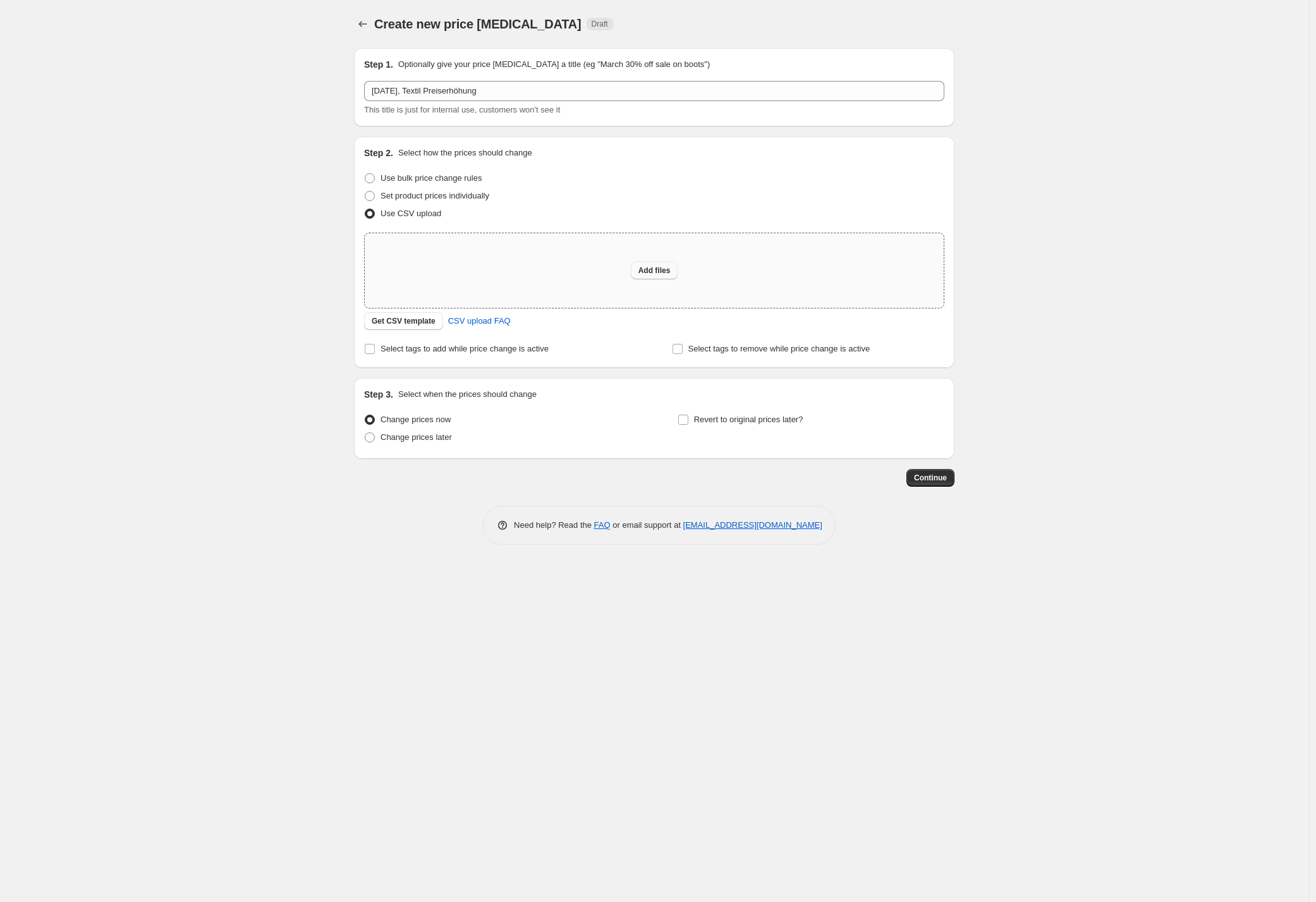
click at [655, 275] on span "Add files" at bounding box center [654, 271] width 32 height 10
type input "C:\fakepath\VK Erhöhung [DATE] - Bulk Upload Template.csv"
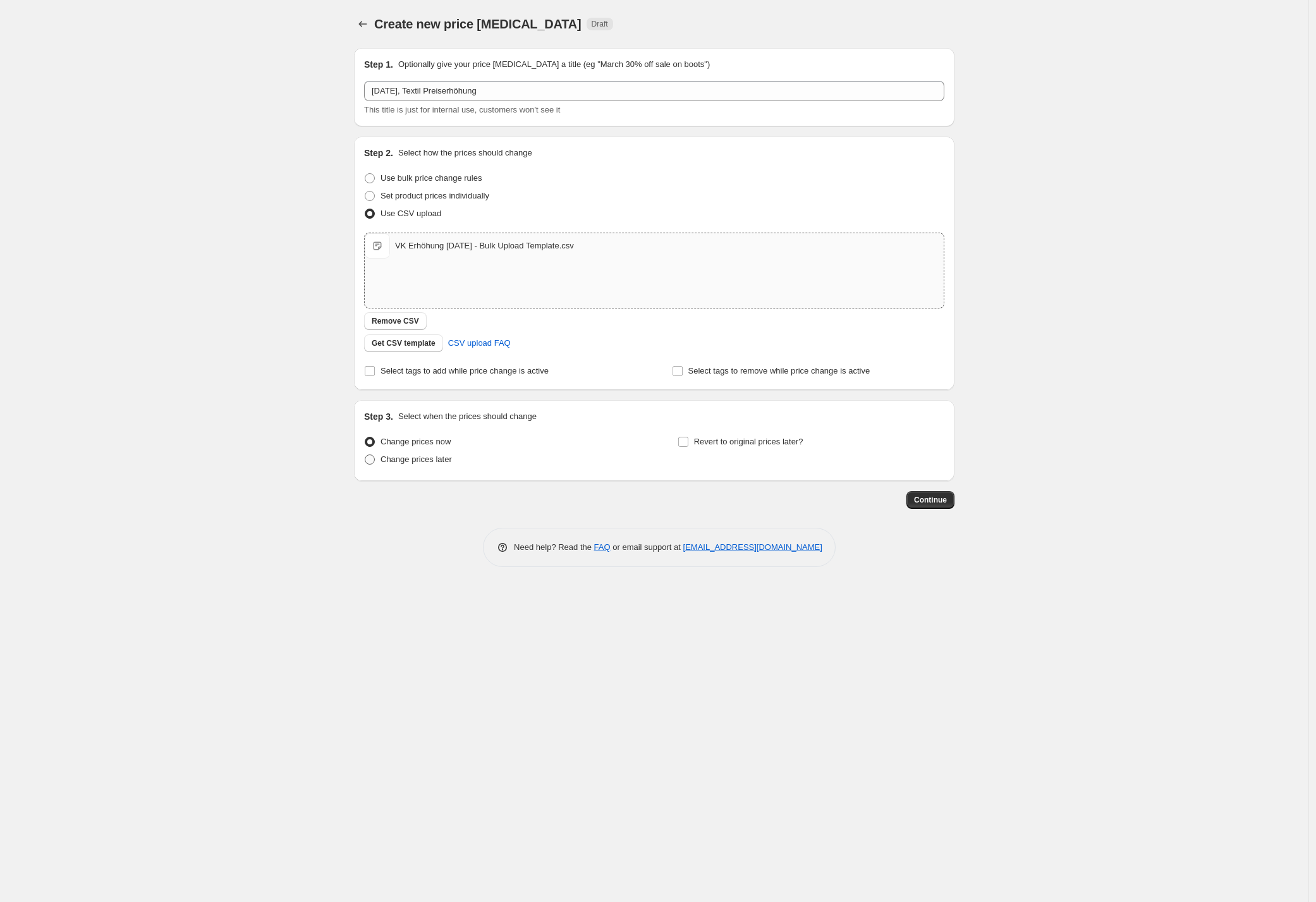
click at [449, 460] on span "Change prices later" at bounding box center [416, 458] width 72 height 9
click at [365, 455] on input "Change prices later" at bounding box center [364, 454] width 1 height 1
radio input "true"
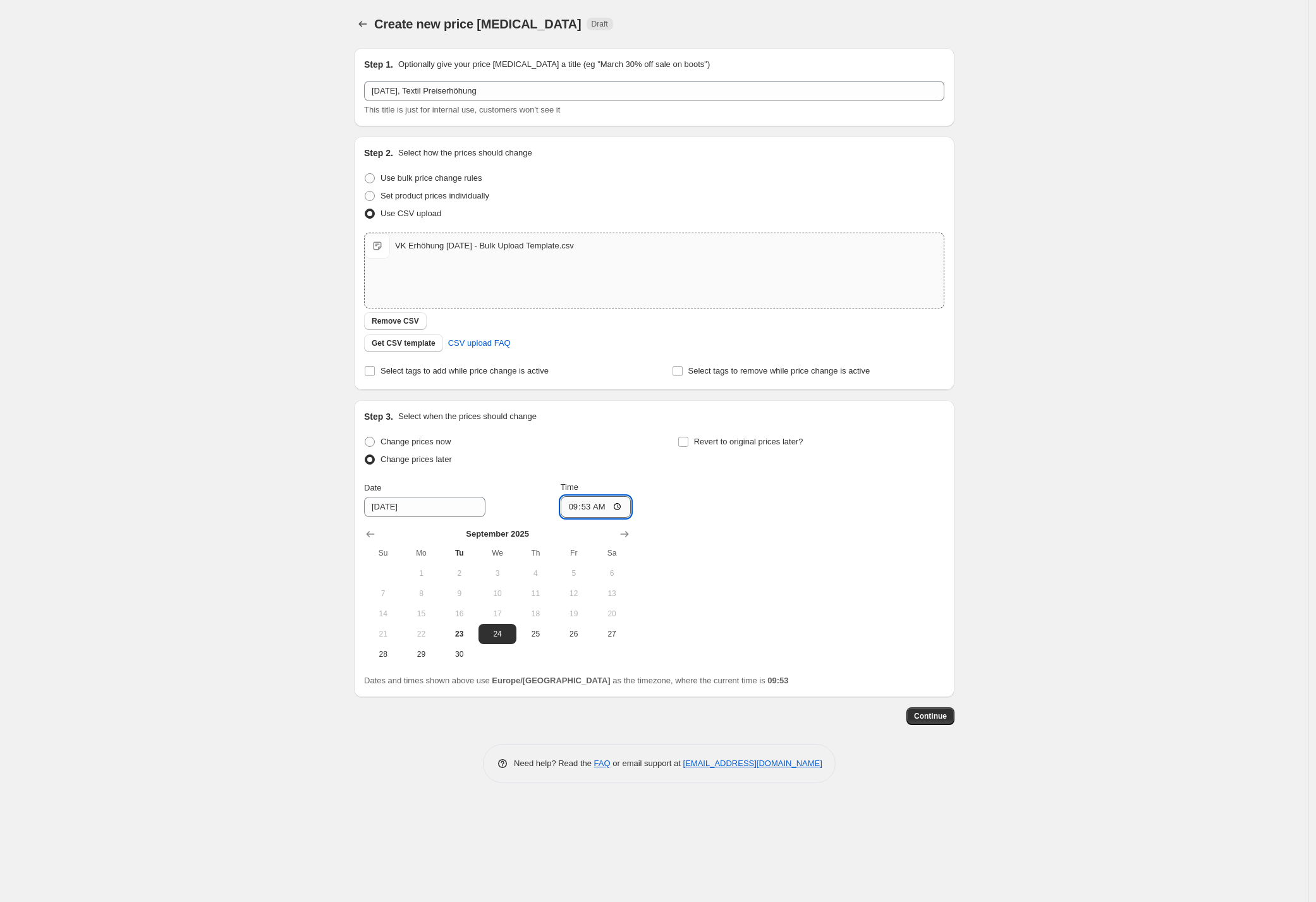
click at [582, 502] on input "09:53" at bounding box center [595, 507] width 71 height 22
click at [455, 634] on span "23" at bounding box center [459, 634] width 28 height 10
type input "[DATE]"
click at [585, 510] on input "09:53" at bounding box center [595, 507] width 71 height 22
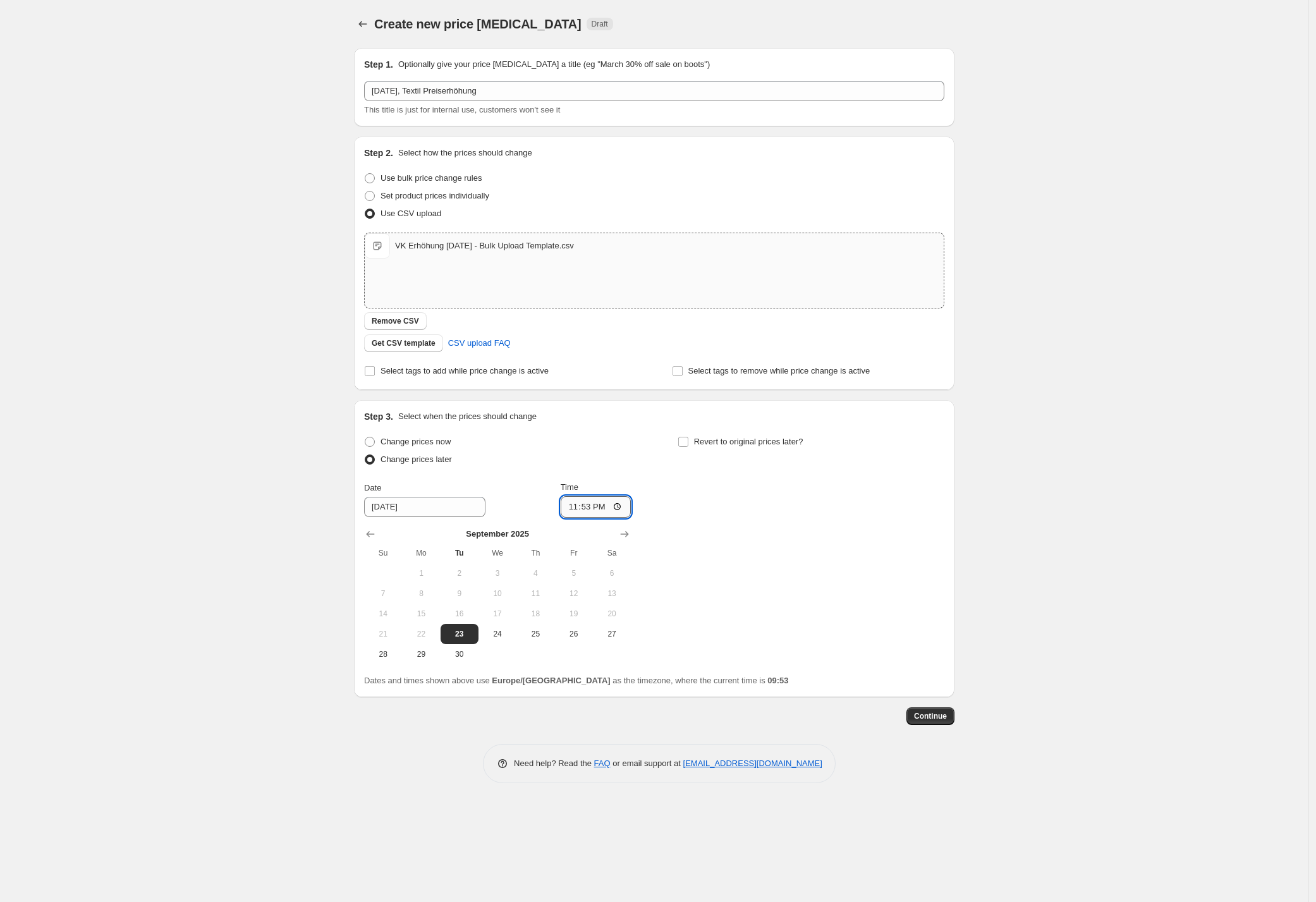
click at [605, 507] on input "23:53" at bounding box center [595, 507] width 71 height 22
type input "23:59"
click at [714, 514] on div "Change prices now Change prices later Date [DATE] Time 23:59 [DATE] Su Mo Tu We…" at bounding box center [654, 549] width 580 height 232
click at [921, 652] on span "Continue" at bounding box center [930, 716] width 33 height 10
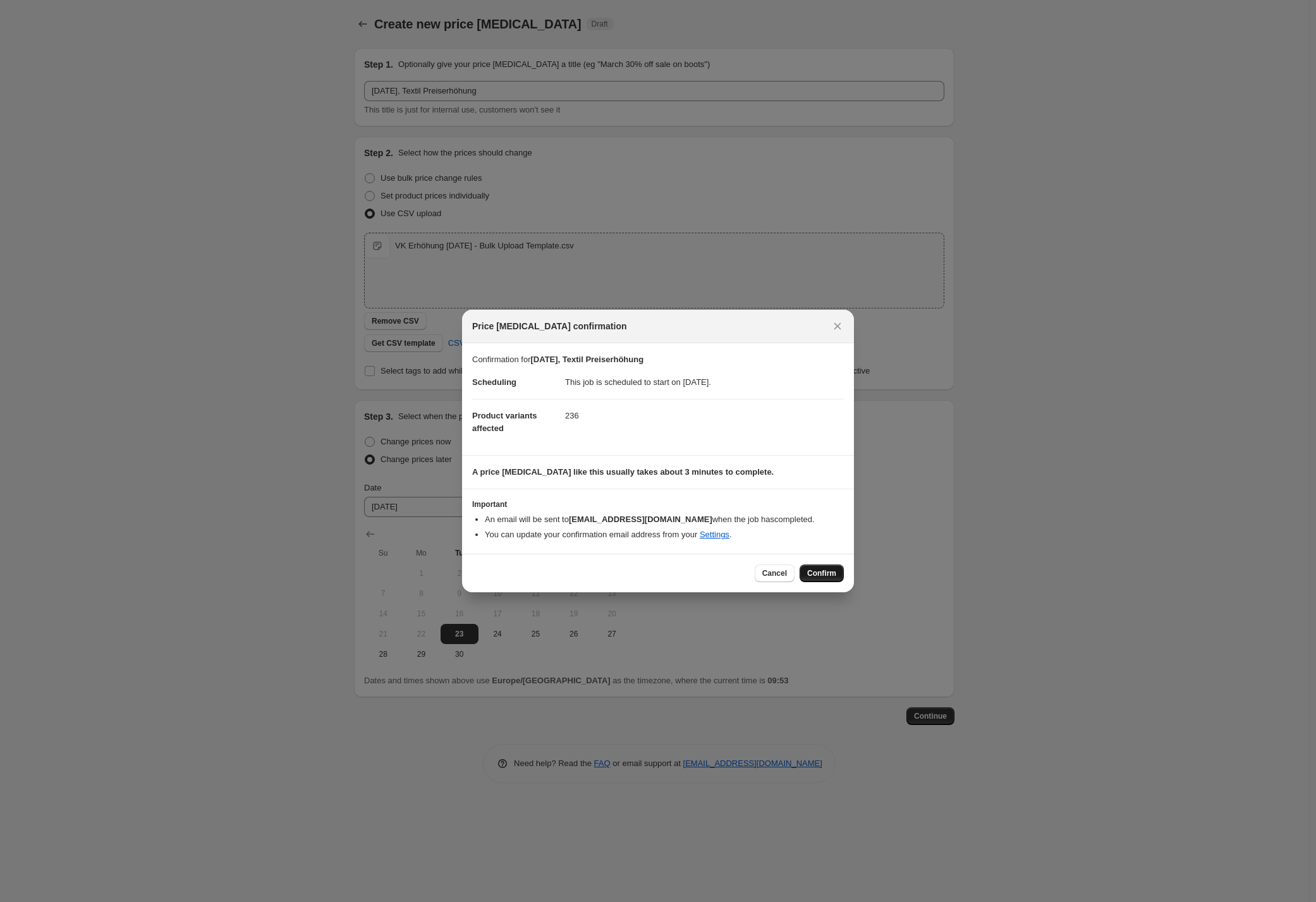
click at [831, 571] on span "Confirm" at bounding box center [821, 573] width 29 height 10
